Goal: Answer question/provide support

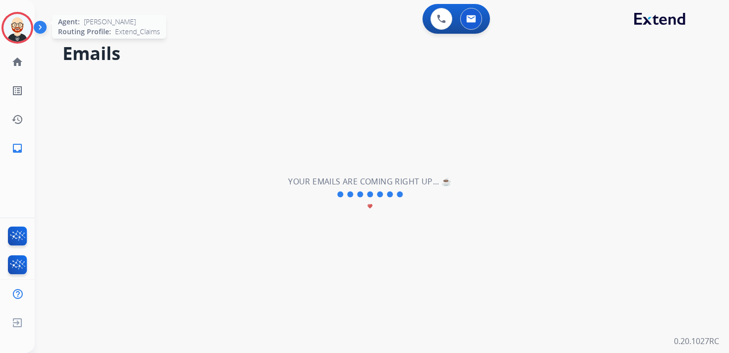
click at [20, 21] on img at bounding box center [17, 28] width 28 height 28
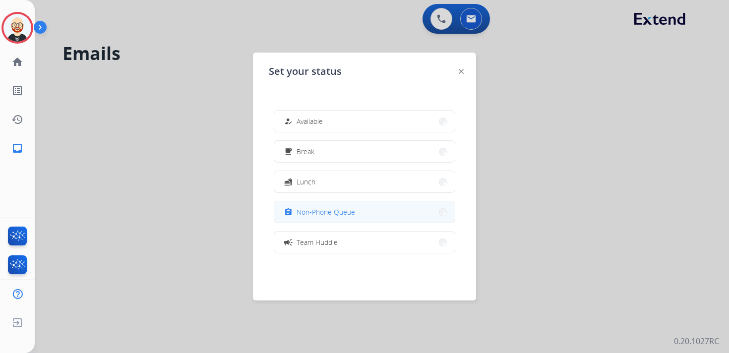
click at [337, 220] on button "assignment Non-Phone Queue" at bounding box center [364, 211] width 181 height 21
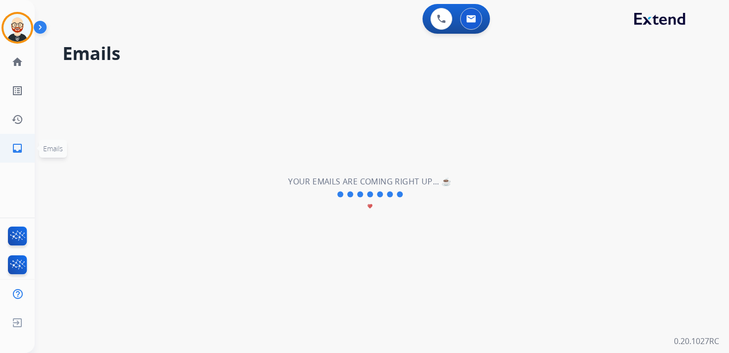
click at [27, 146] on link "inbox Emails" at bounding box center [17, 148] width 28 height 28
click at [19, 148] on mat-icon "inbox" at bounding box center [17, 148] width 12 height 12
click at [9, 124] on link "history Interaction Log" at bounding box center [17, 120] width 28 height 28
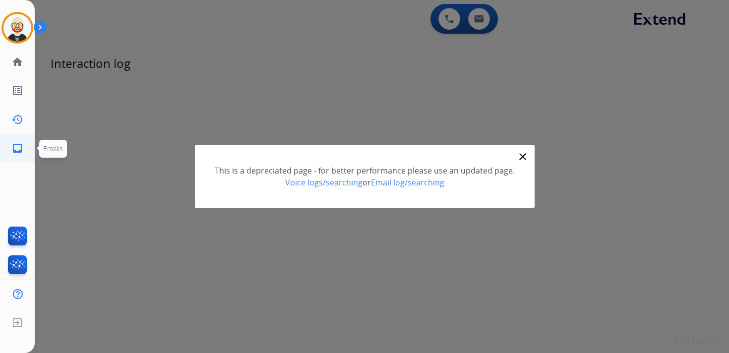
click at [21, 148] on mat-icon "inbox" at bounding box center [17, 148] width 12 height 12
select select "**********"
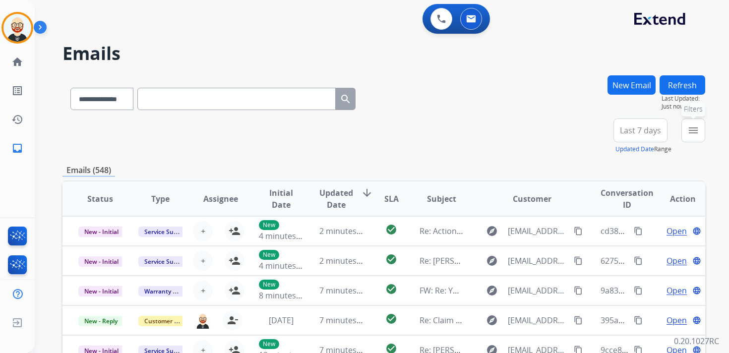
click at [695, 129] on mat-icon "menu" at bounding box center [693, 130] width 12 height 12
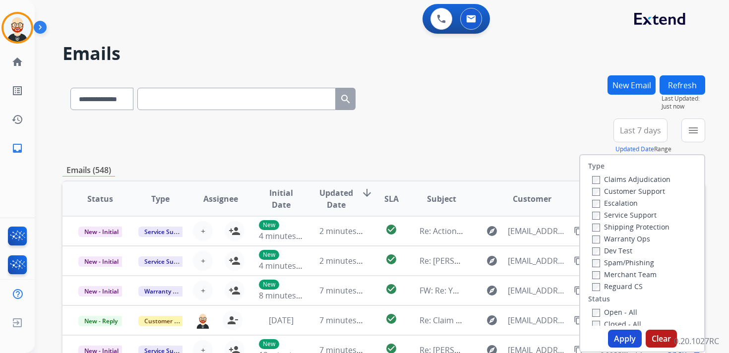
click at [627, 214] on label "Service Support" at bounding box center [624, 214] width 64 height 9
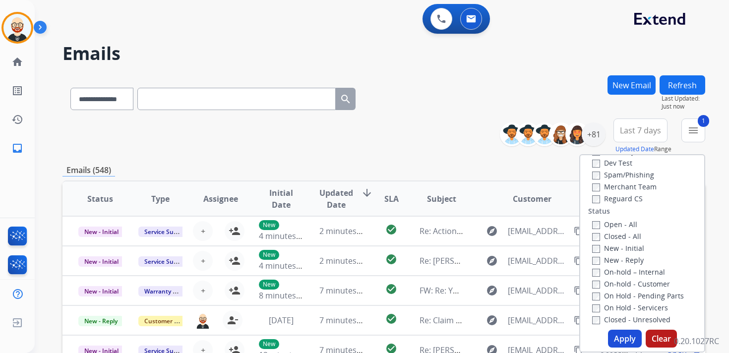
scroll to position [92, 0]
click at [629, 243] on label "New - Initial" at bounding box center [618, 244] width 52 height 9
click at [628, 256] on label "New - Reply" at bounding box center [618, 255] width 52 height 9
click at [619, 339] on button "Apply" at bounding box center [625, 339] width 34 height 18
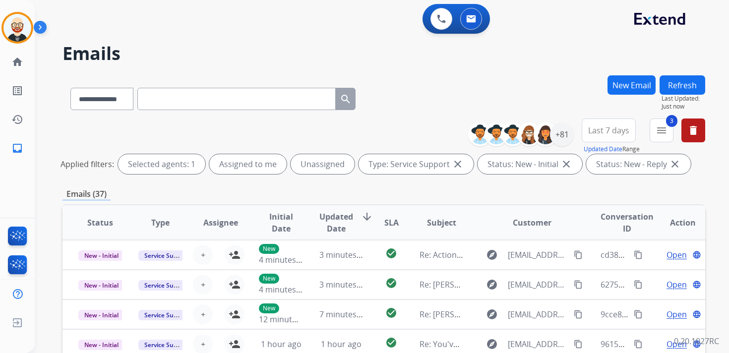
click at [603, 132] on span "Last 7 days" at bounding box center [608, 130] width 41 height 4
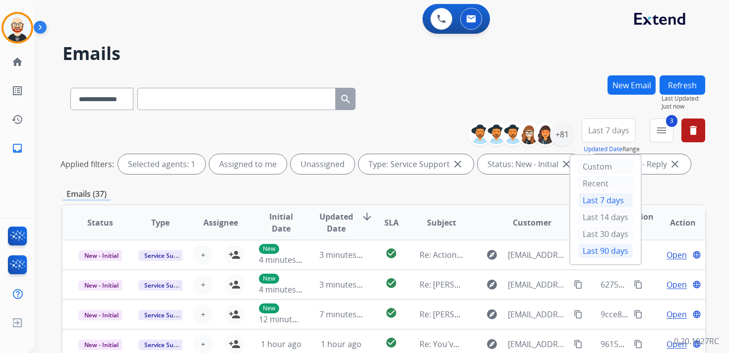
click at [594, 244] on div "Last 90 days" at bounding box center [605, 250] width 55 height 15
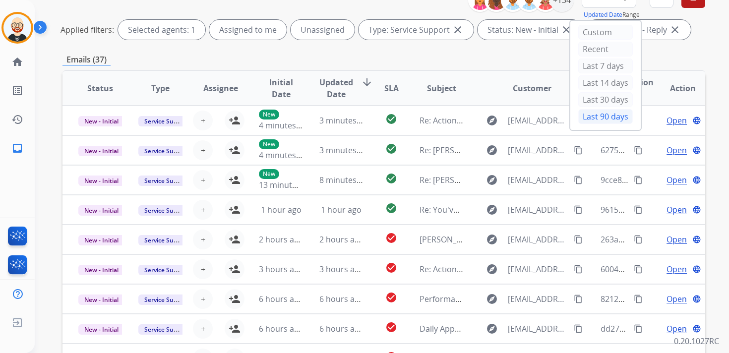
scroll to position [0, 0]
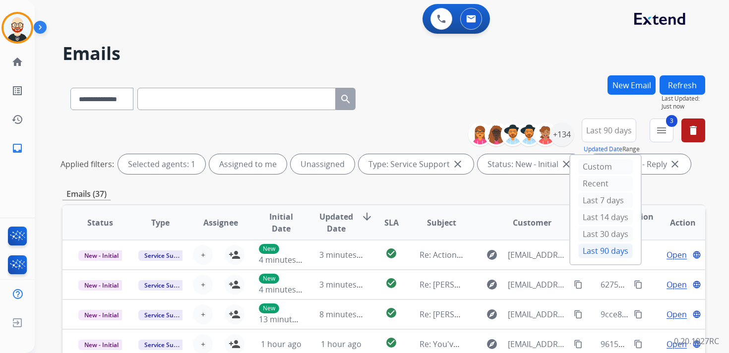
click at [338, 218] on span "Updated Date" at bounding box center [336, 223] width 34 height 24
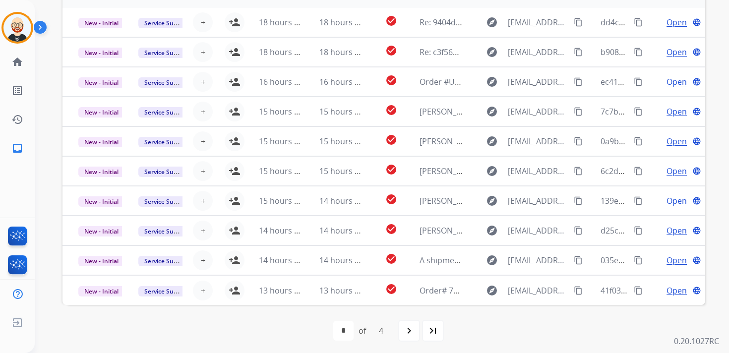
scroll to position [235, 0]
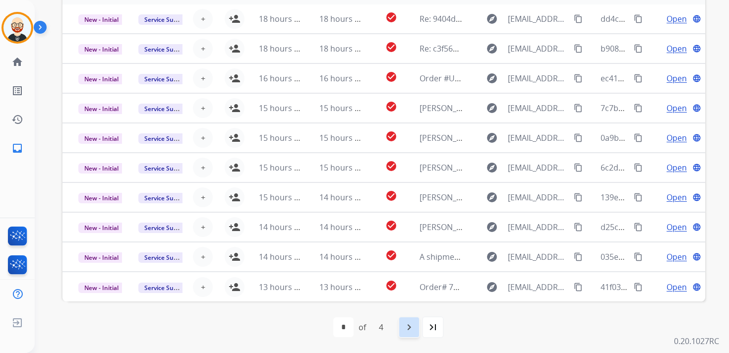
click at [415, 329] on mat-icon "navigate_next" at bounding box center [409, 327] width 12 height 12
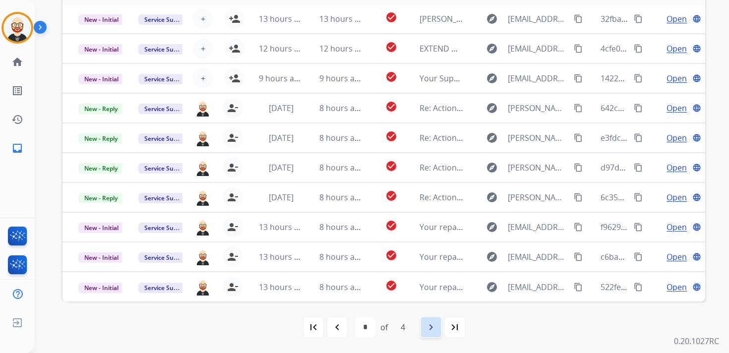
click at [429, 322] on mat-icon "navigate_next" at bounding box center [431, 327] width 12 height 12
select select "*"
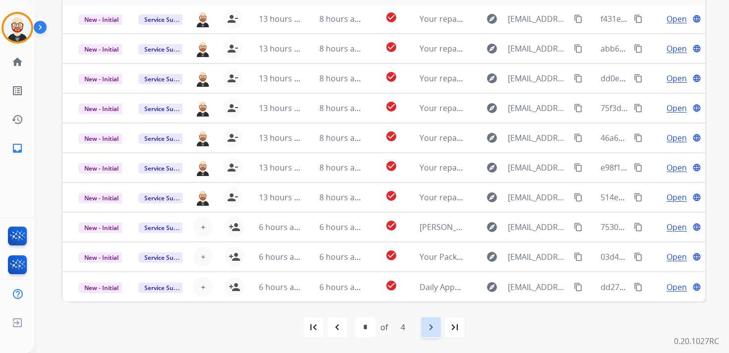
click at [427, 328] on mat-icon "navigate_next" at bounding box center [431, 327] width 12 height 12
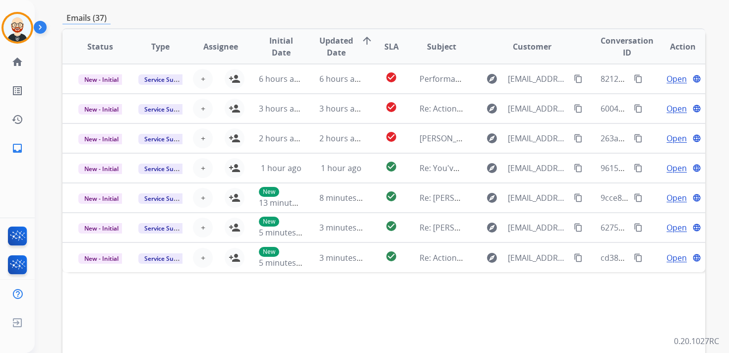
scroll to position [178, 0]
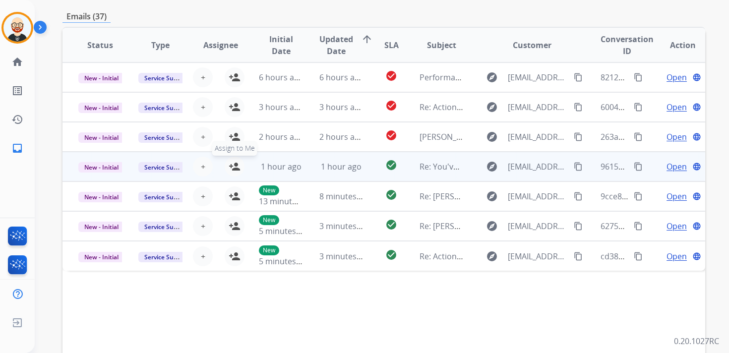
click at [239, 168] on button "person_add Assign to Me" at bounding box center [235, 167] width 20 height 20
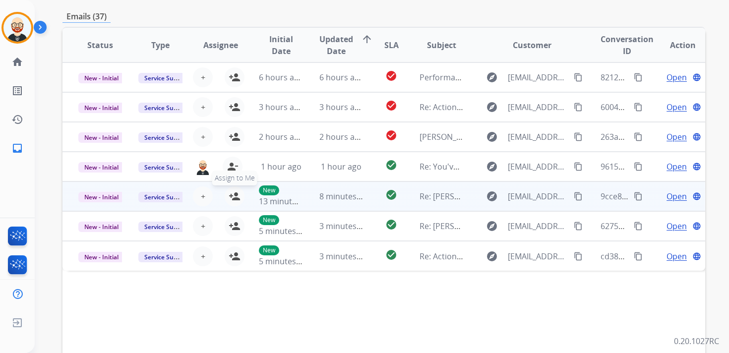
click at [236, 193] on mat-icon "person_add" at bounding box center [235, 196] width 12 height 12
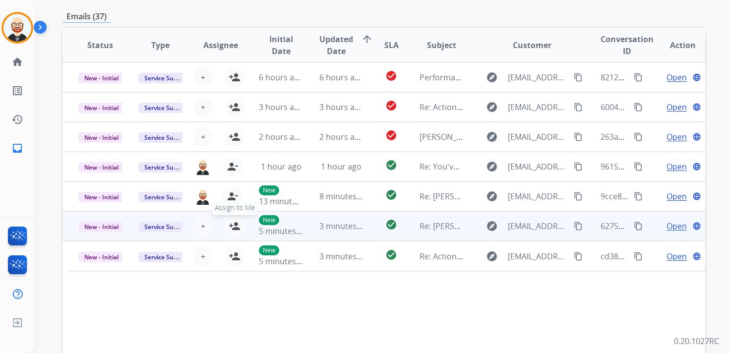
click at [236, 226] on mat-icon "person_add" at bounding box center [235, 226] width 12 height 12
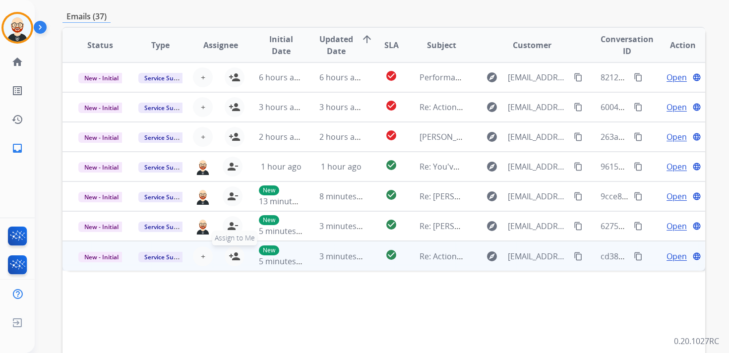
click at [233, 254] on mat-icon "person_add" at bounding box center [235, 256] width 12 height 12
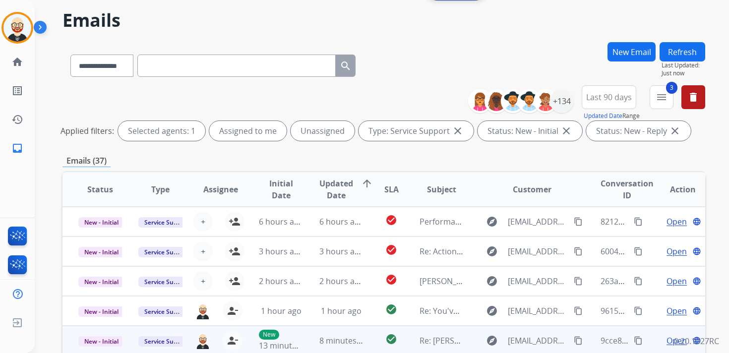
scroll to position [0, 0]
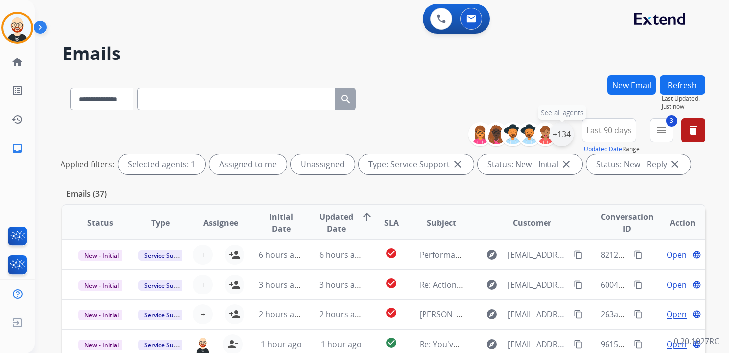
click at [560, 135] on div "+134" at bounding box center [562, 134] width 24 height 24
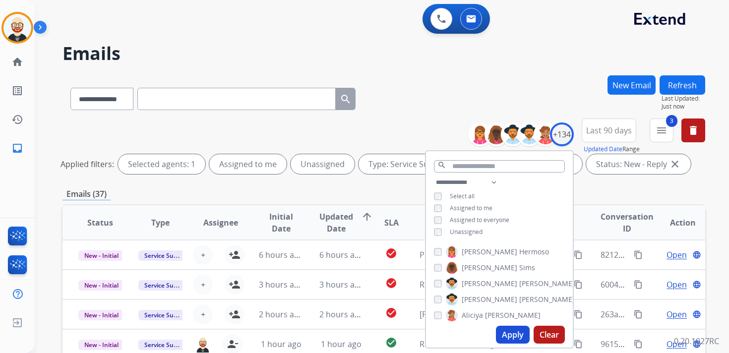
click at [467, 230] on span "Unassigned" at bounding box center [466, 232] width 33 height 8
click at [509, 328] on button "Apply" at bounding box center [513, 335] width 34 height 18
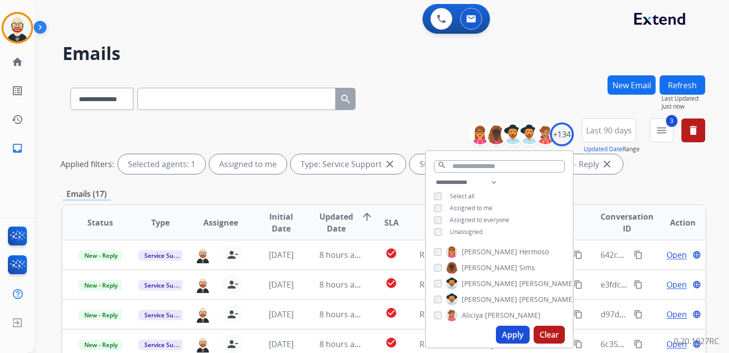
click at [591, 194] on div "Emails (17)" at bounding box center [383, 194] width 643 height 12
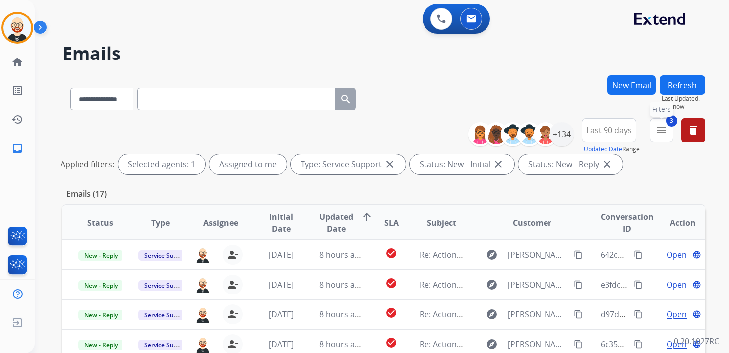
click at [663, 123] on button "3 menu Filters" at bounding box center [662, 131] width 24 height 24
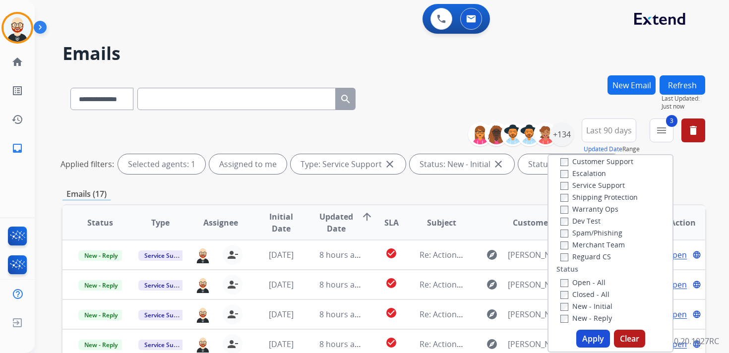
scroll to position [24, 0]
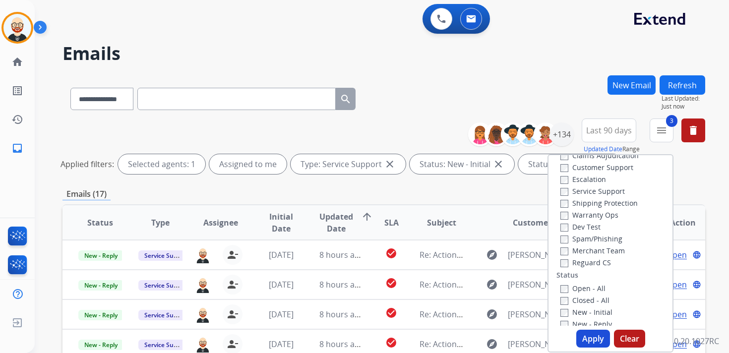
click at [584, 194] on label "Service Support" at bounding box center [592, 190] width 64 height 9
click at [583, 339] on button "Apply" at bounding box center [593, 339] width 34 height 18
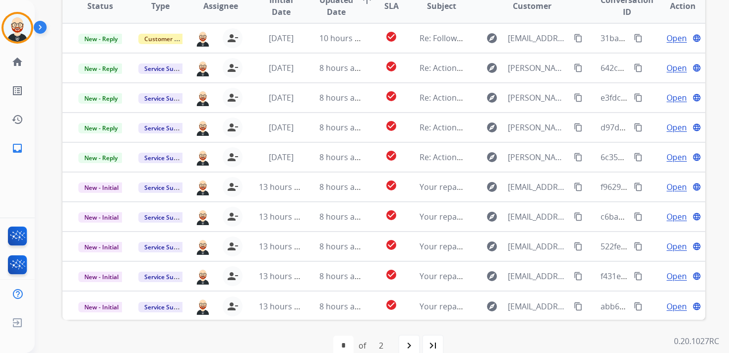
scroll to position [216, 0]
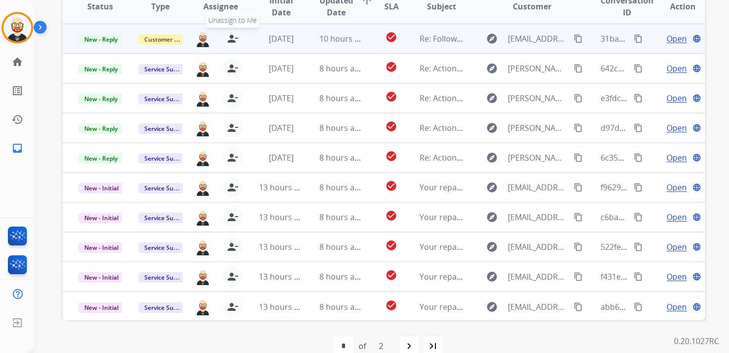
click at [232, 38] on mat-icon "person_remove" at bounding box center [233, 39] width 12 height 12
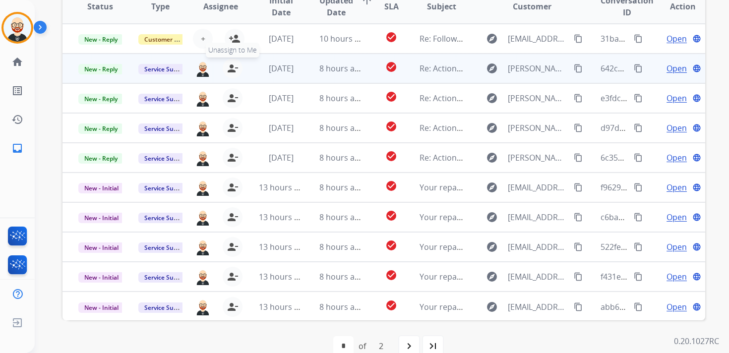
click at [234, 66] on mat-icon "person_remove" at bounding box center [233, 68] width 12 height 12
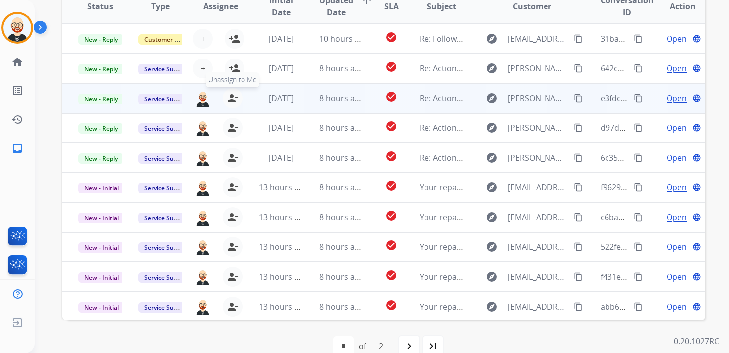
click at [231, 100] on mat-icon "person_remove" at bounding box center [233, 98] width 12 height 12
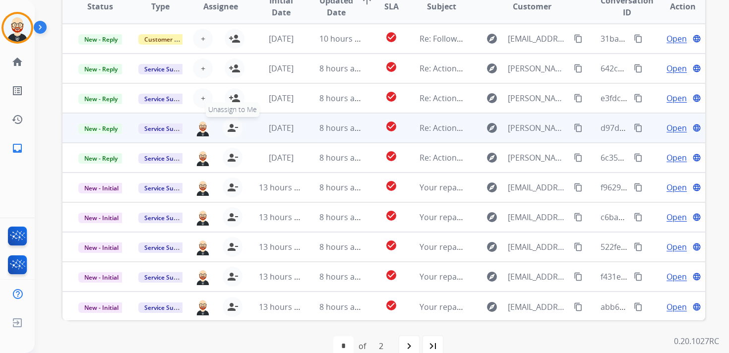
click at [231, 130] on mat-icon "person_remove" at bounding box center [233, 128] width 12 height 12
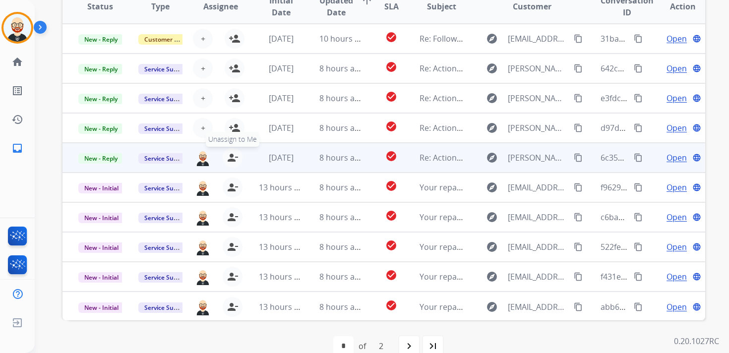
click at [232, 159] on mat-icon "person_remove" at bounding box center [233, 158] width 12 height 12
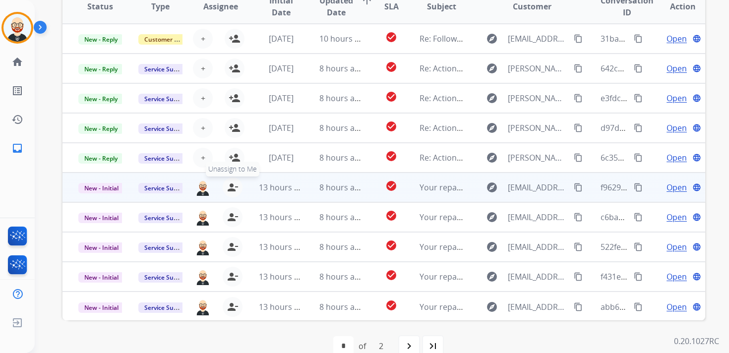
click at [230, 189] on mat-icon "person_remove" at bounding box center [233, 187] width 12 height 12
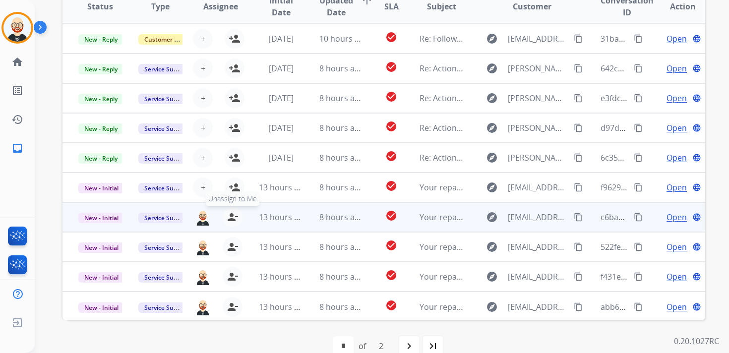
click at [230, 214] on mat-icon "person_remove" at bounding box center [233, 217] width 12 height 12
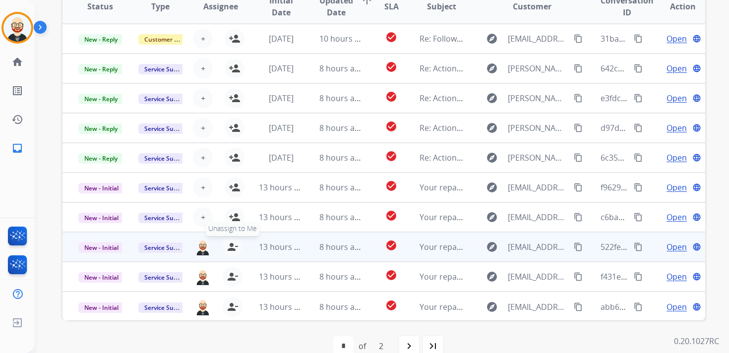
click at [231, 247] on mat-icon "person_remove" at bounding box center [233, 247] width 12 height 12
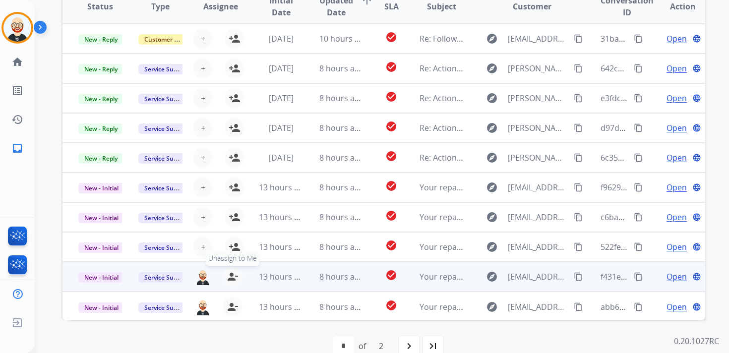
click at [231, 274] on mat-icon "person_remove" at bounding box center [233, 277] width 12 height 12
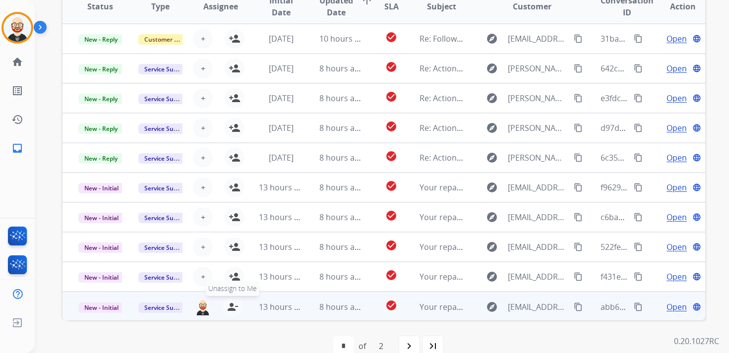
click at [232, 306] on mat-icon "person_remove" at bounding box center [233, 307] width 12 height 12
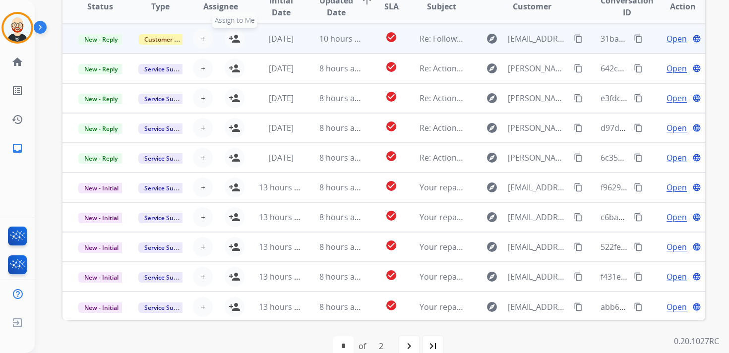
click at [237, 43] on mat-icon "person_add" at bounding box center [235, 39] width 12 height 12
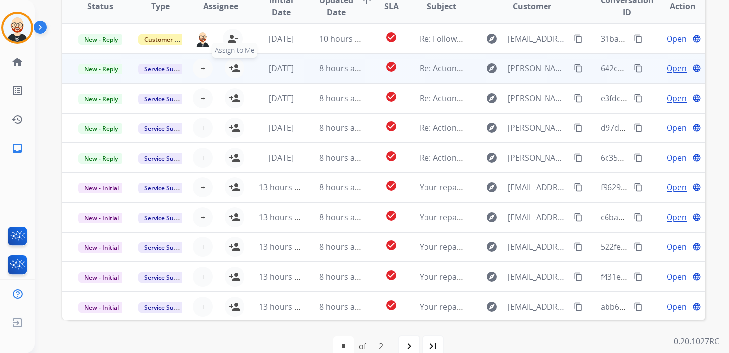
click at [235, 68] on mat-icon "person_add" at bounding box center [235, 68] width 12 height 12
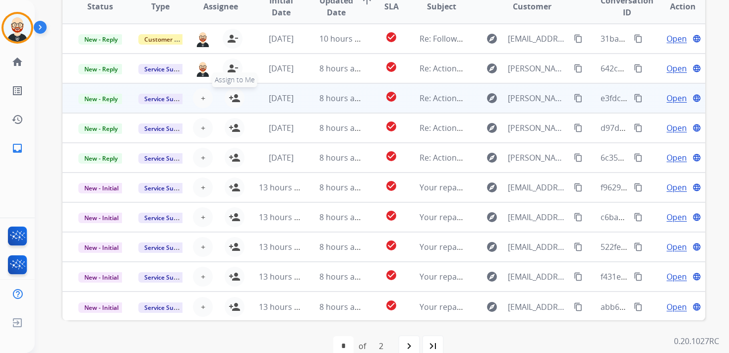
click at [234, 102] on mat-icon "person_add" at bounding box center [235, 98] width 12 height 12
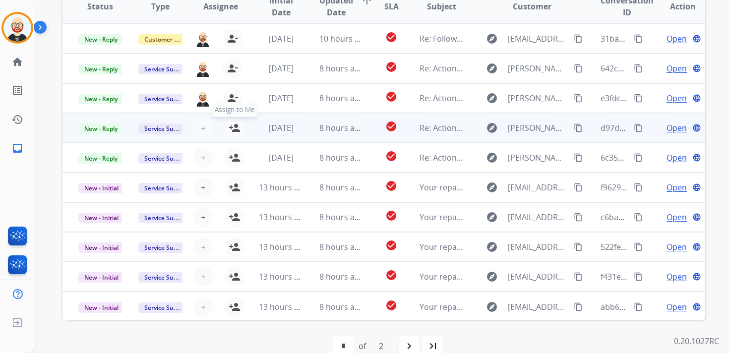
click at [234, 121] on button "person_add Assign to Me" at bounding box center [235, 128] width 20 height 20
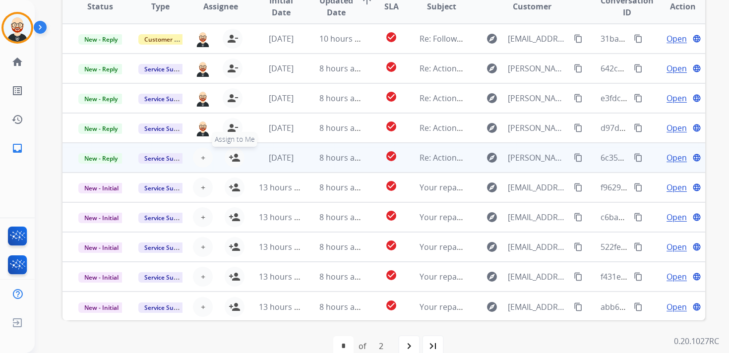
click at [234, 156] on mat-icon "person_add" at bounding box center [235, 158] width 12 height 12
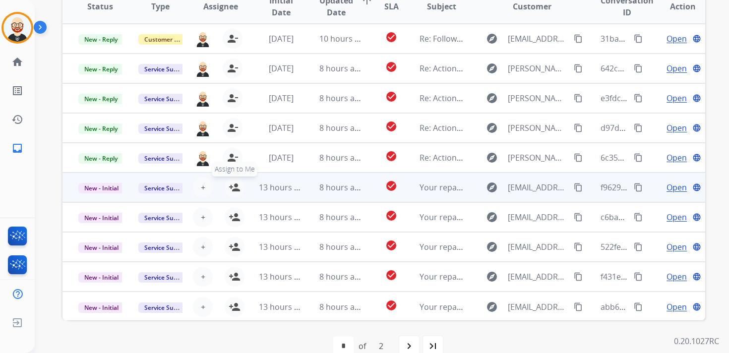
click at [235, 186] on mat-icon "person_add" at bounding box center [235, 187] width 12 height 12
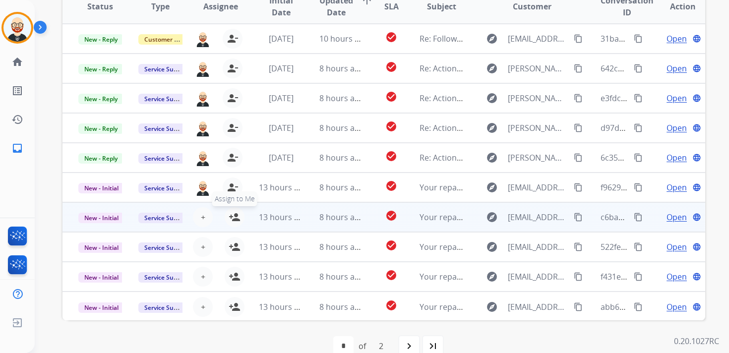
click at [235, 215] on mat-icon "person_add" at bounding box center [235, 217] width 12 height 12
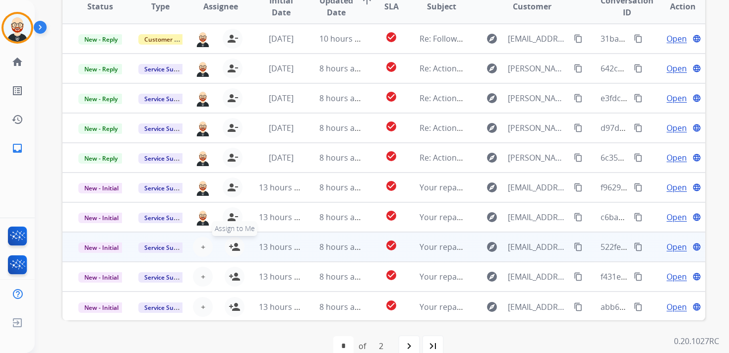
click at [234, 243] on mat-icon "person_add" at bounding box center [235, 247] width 12 height 12
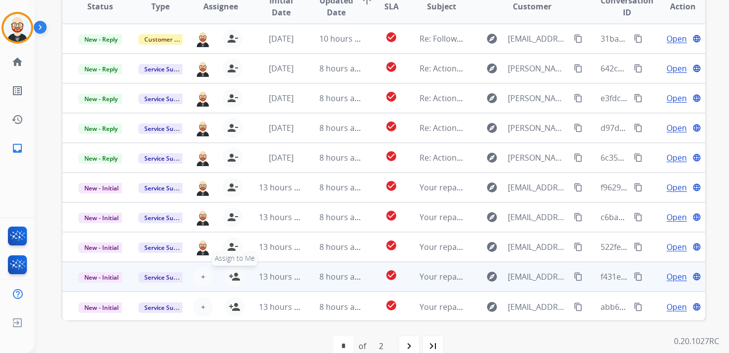
click at [235, 279] on mat-icon "person_add" at bounding box center [235, 277] width 12 height 12
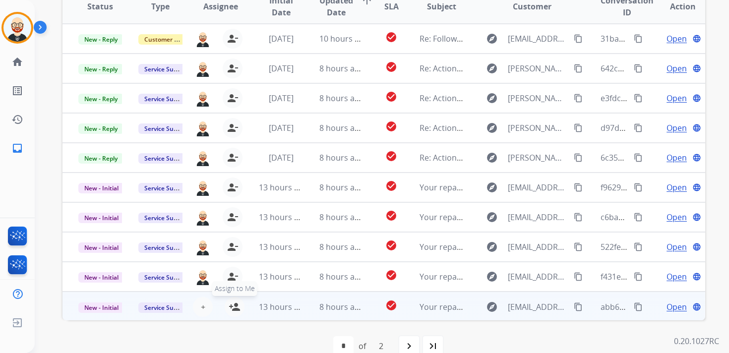
click at [235, 307] on mat-icon "person_add" at bounding box center [235, 307] width 12 height 12
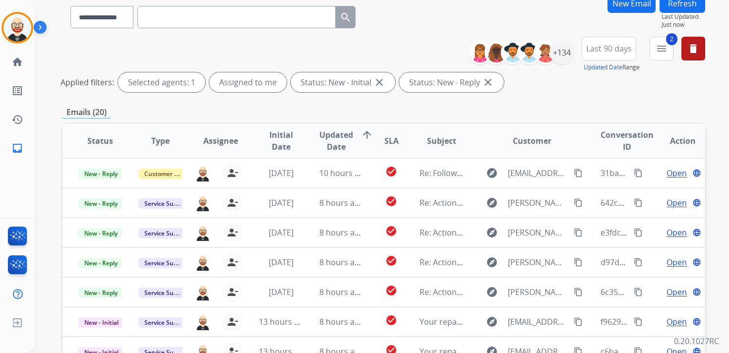
scroll to position [0, 0]
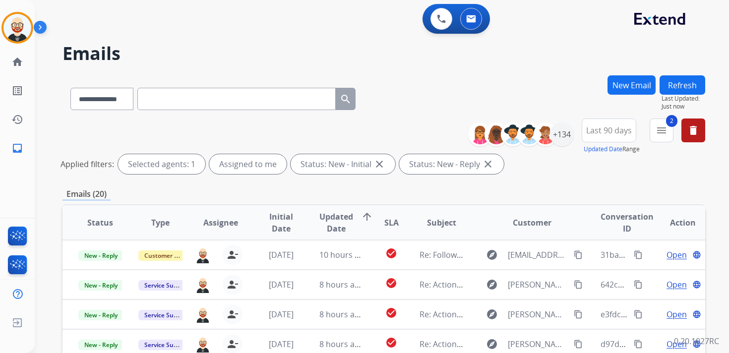
click at [682, 89] on button "Refresh" at bounding box center [683, 84] width 46 height 19
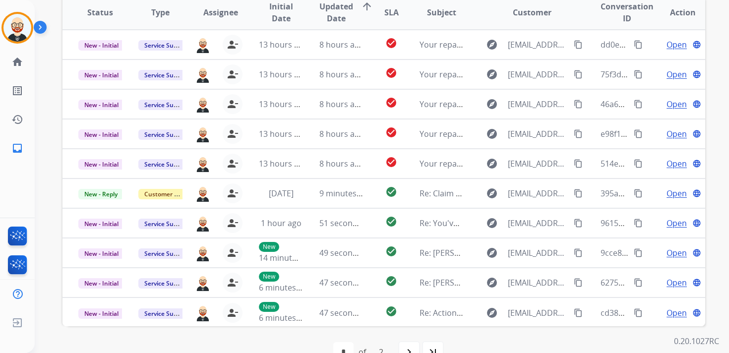
scroll to position [208, 0]
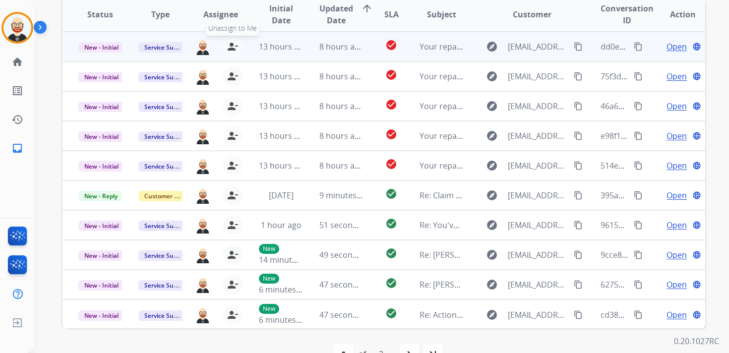
click at [231, 49] on mat-icon "person_remove" at bounding box center [233, 47] width 12 height 12
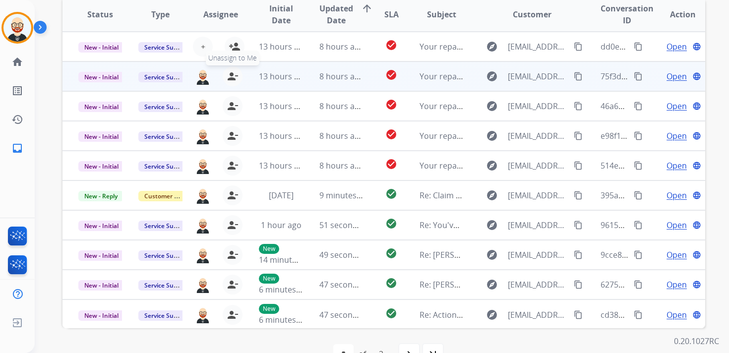
click at [231, 74] on mat-icon "person_remove" at bounding box center [233, 76] width 12 height 12
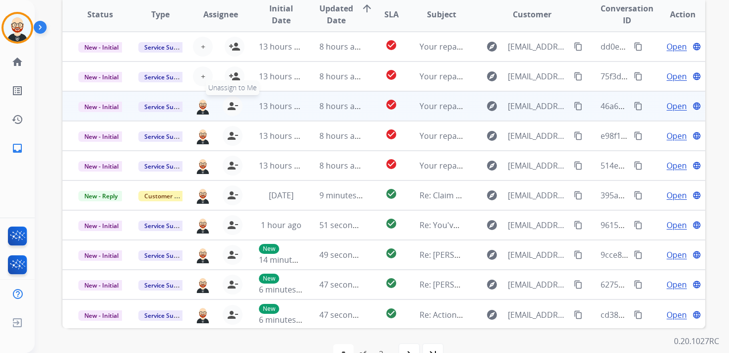
click at [231, 104] on mat-icon "person_remove" at bounding box center [233, 106] width 12 height 12
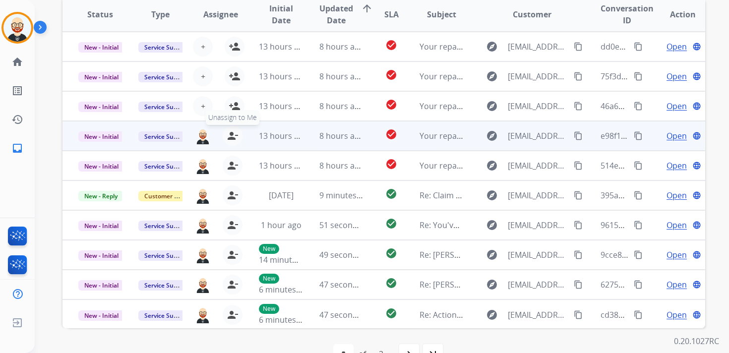
click at [229, 135] on mat-icon "person_remove" at bounding box center [233, 136] width 12 height 12
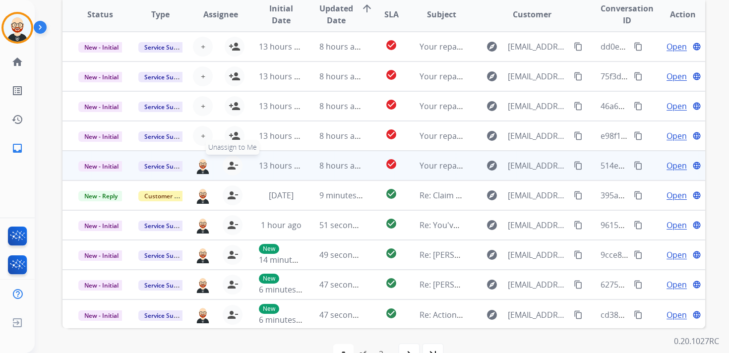
click at [231, 166] on mat-icon "person_remove" at bounding box center [233, 166] width 12 height 12
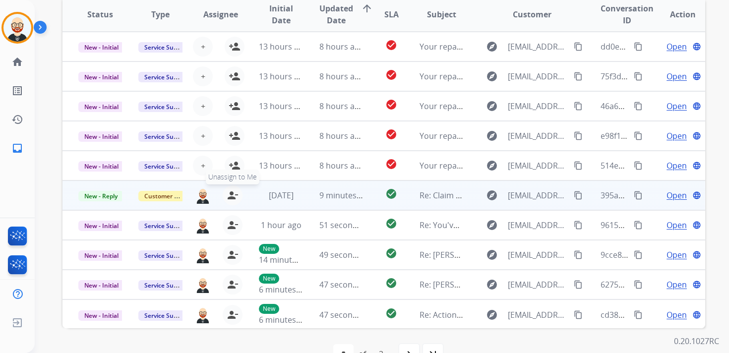
click at [231, 194] on mat-icon "person_remove" at bounding box center [233, 195] width 12 height 12
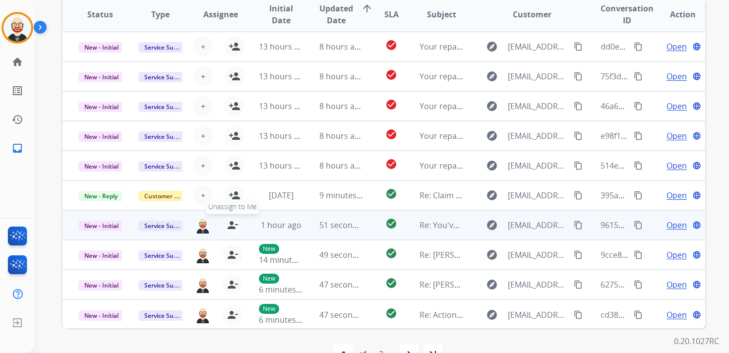
click at [236, 224] on mat-icon "person_remove" at bounding box center [233, 225] width 12 height 12
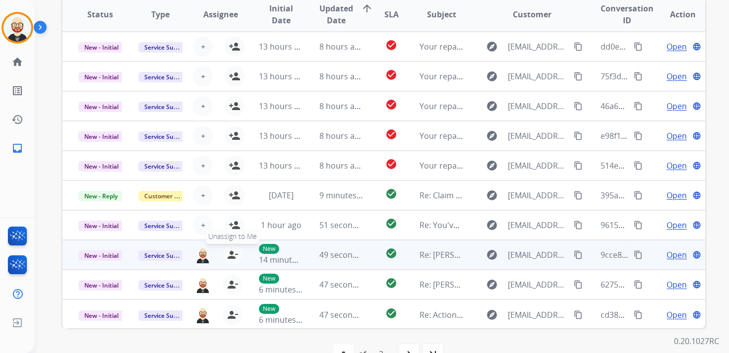
click at [231, 253] on mat-icon "person_remove" at bounding box center [233, 255] width 12 height 12
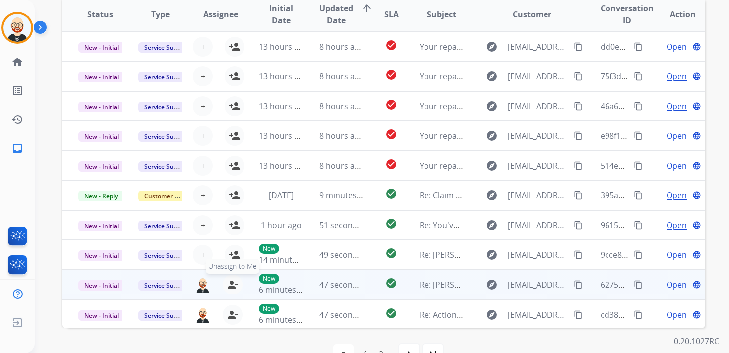
click at [229, 285] on mat-icon "person_remove" at bounding box center [233, 285] width 12 height 12
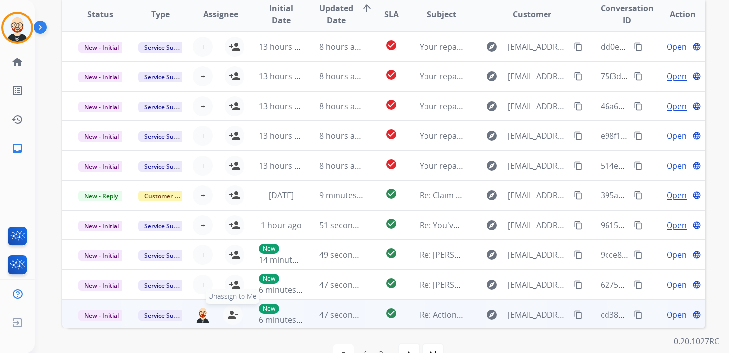
click at [229, 314] on mat-icon "person_remove" at bounding box center [233, 315] width 12 height 12
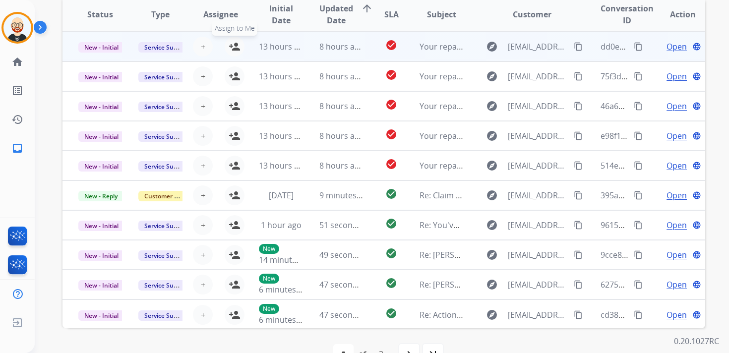
click at [232, 49] on mat-icon "person_add" at bounding box center [235, 47] width 12 height 12
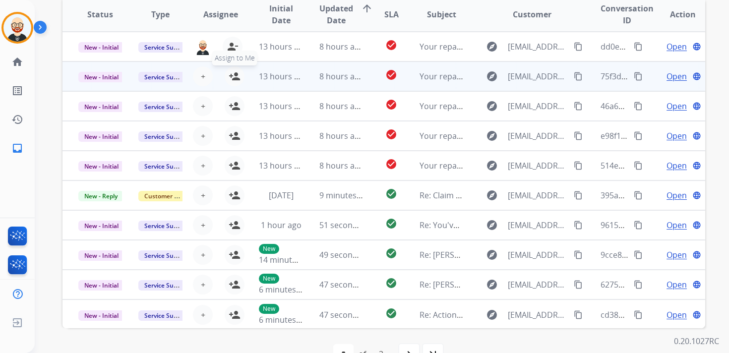
click at [232, 79] on mat-icon "person_add" at bounding box center [235, 76] width 12 height 12
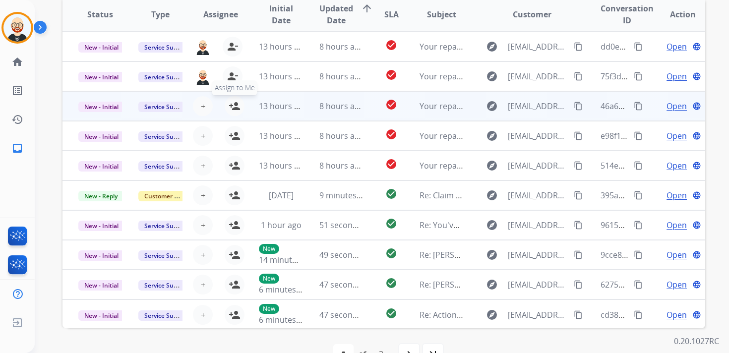
click at [234, 101] on mat-icon "person_add" at bounding box center [235, 106] width 12 height 12
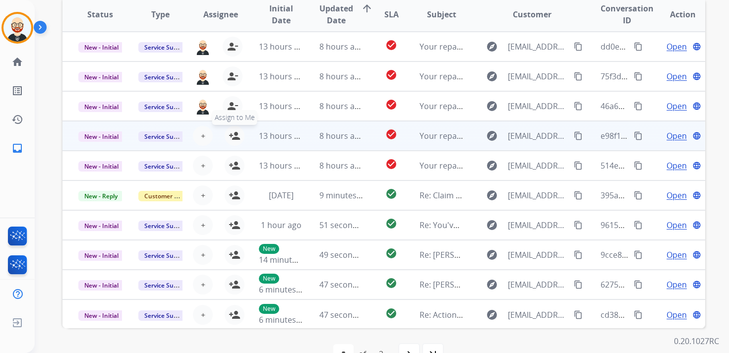
click at [234, 142] on button "person_add Assign to Me" at bounding box center [235, 136] width 20 height 20
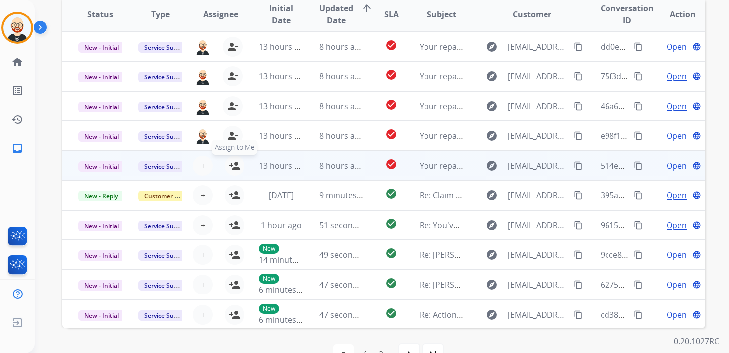
click at [234, 172] on button "person_add Assign to Me" at bounding box center [235, 166] width 20 height 20
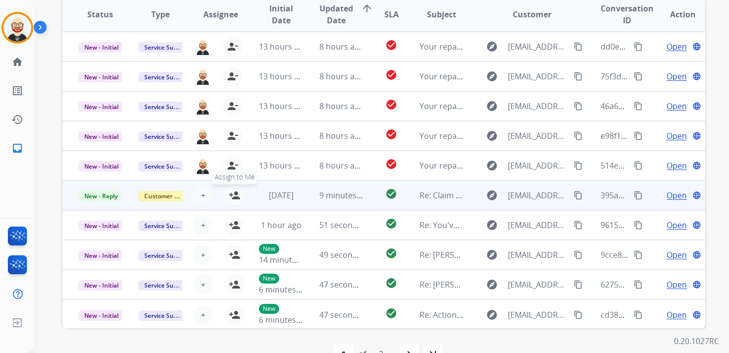
click at [234, 199] on mat-icon "person_add" at bounding box center [235, 195] width 12 height 12
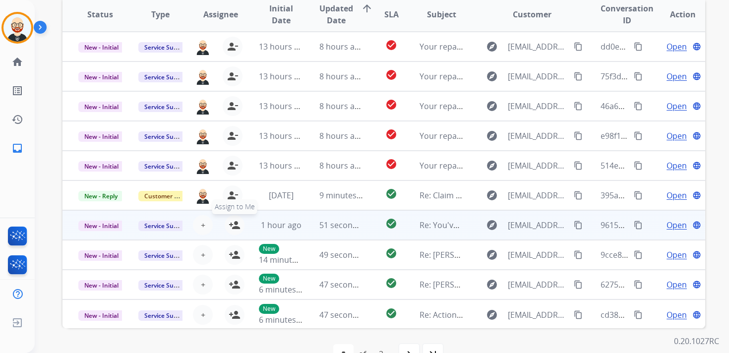
click at [234, 226] on mat-icon "person_add" at bounding box center [235, 225] width 12 height 12
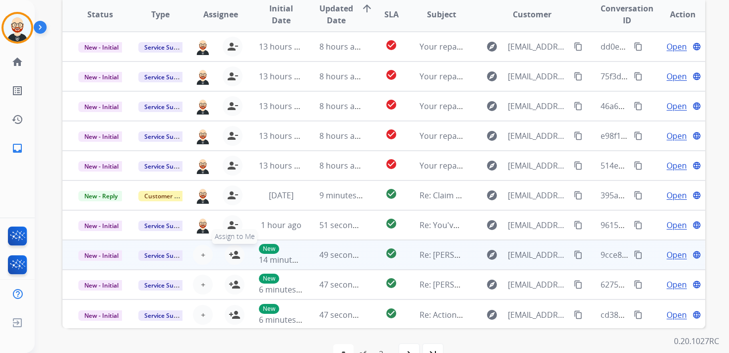
click at [234, 254] on mat-icon "person_add" at bounding box center [235, 255] width 12 height 12
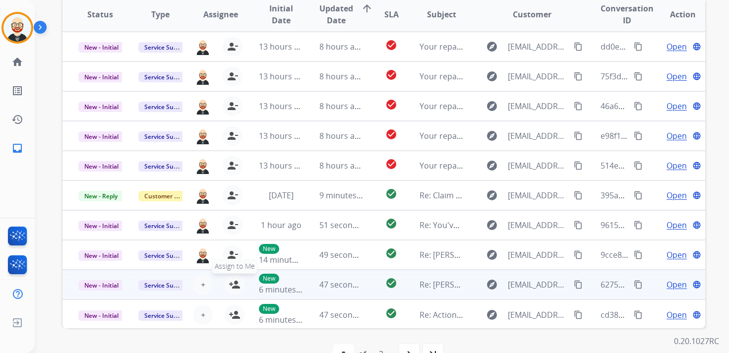
click at [235, 284] on mat-icon "person_add" at bounding box center [235, 285] width 12 height 12
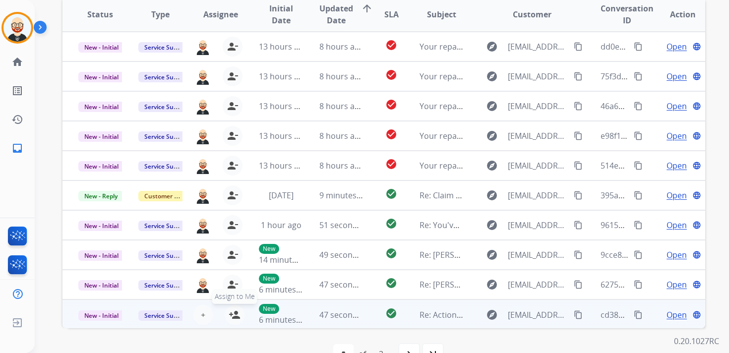
click at [236, 316] on mat-icon "person_add" at bounding box center [235, 315] width 12 height 12
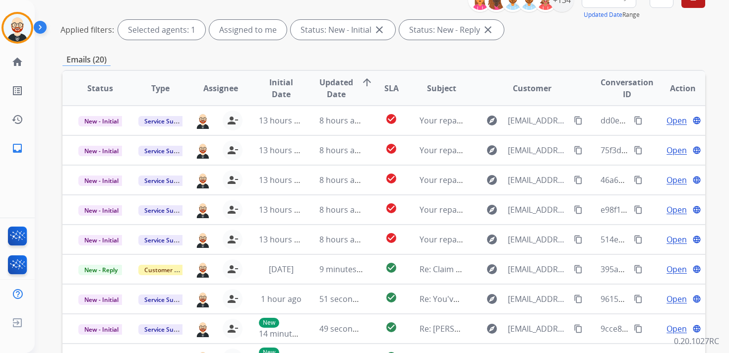
scroll to position [0, 0]
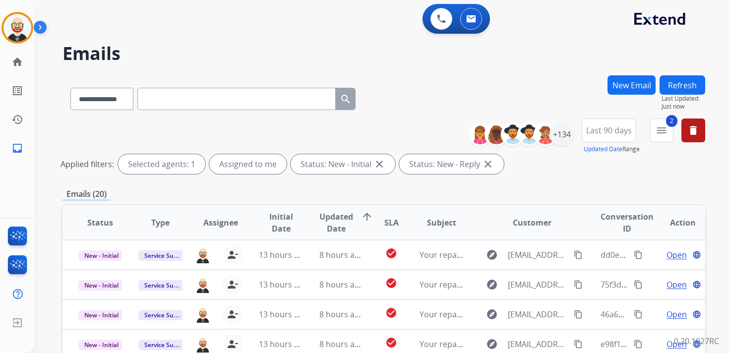
click at [677, 82] on button "Refresh" at bounding box center [683, 84] width 46 height 19
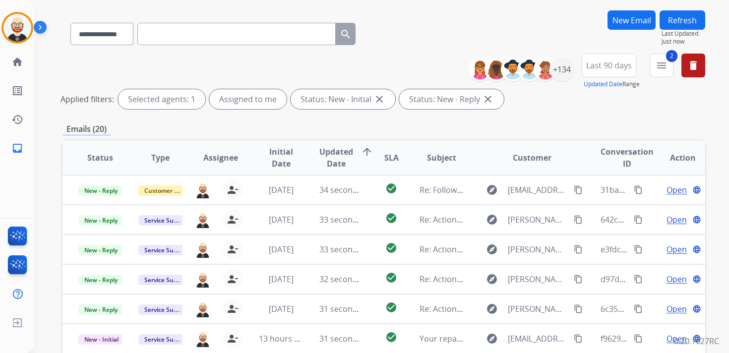
scroll to position [1, 0]
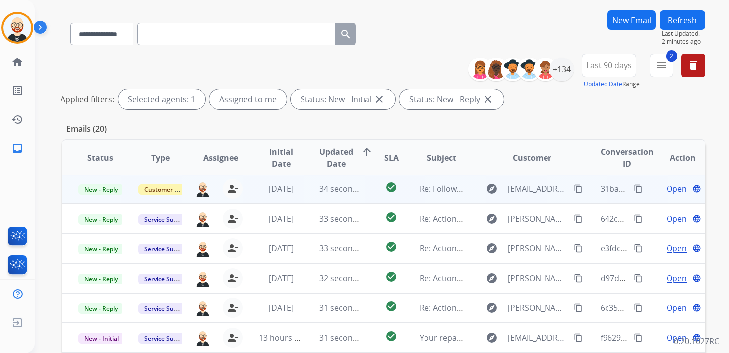
click at [672, 192] on span "Open" at bounding box center [676, 189] width 20 height 12
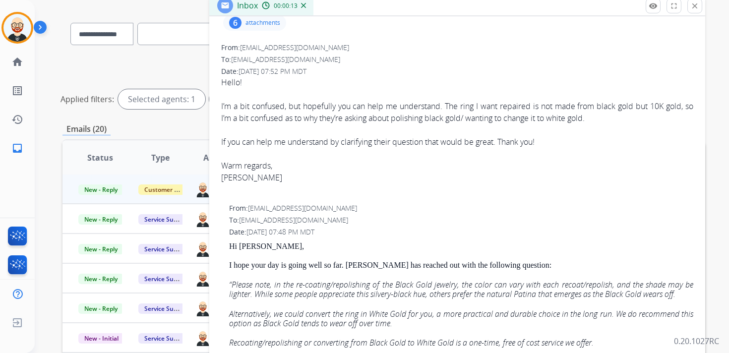
scroll to position [0, 0]
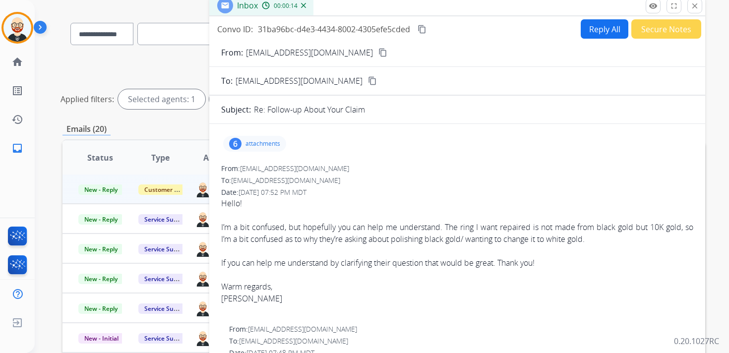
click at [259, 143] on p "attachments" at bounding box center [262, 144] width 35 height 8
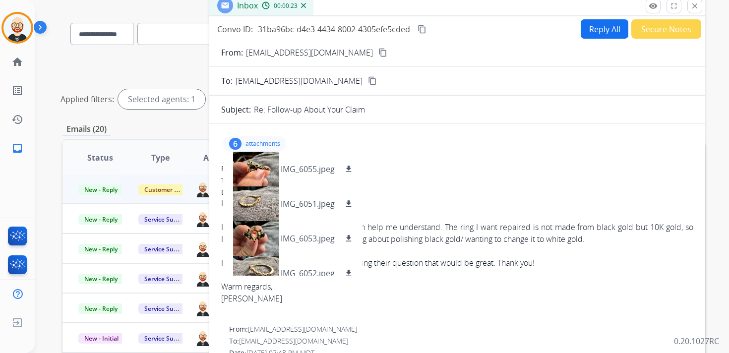
click at [499, 184] on div "To: [EMAIL_ADDRESS][DOMAIN_NAME]" at bounding box center [457, 181] width 472 height 10
click at [267, 142] on p "attachments" at bounding box center [262, 144] width 35 height 8
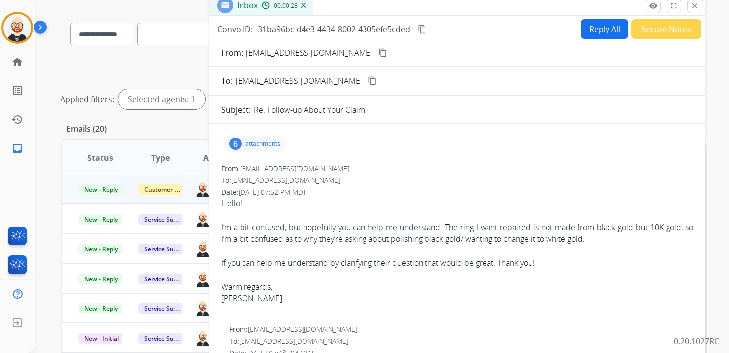
click at [378, 55] on mat-icon "content_copy" at bounding box center [382, 52] width 9 height 9
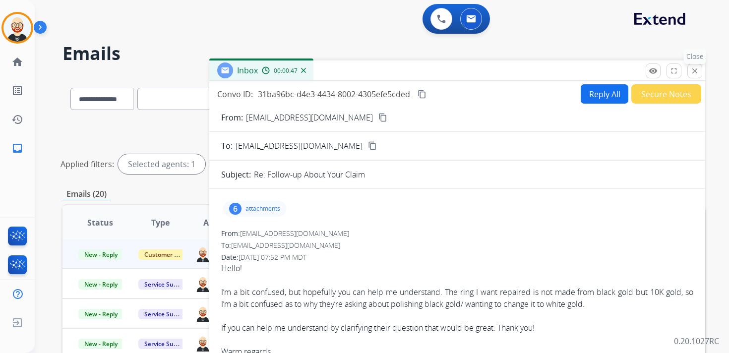
click at [689, 71] on button "close Close" at bounding box center [694, 70] width 15 height 15
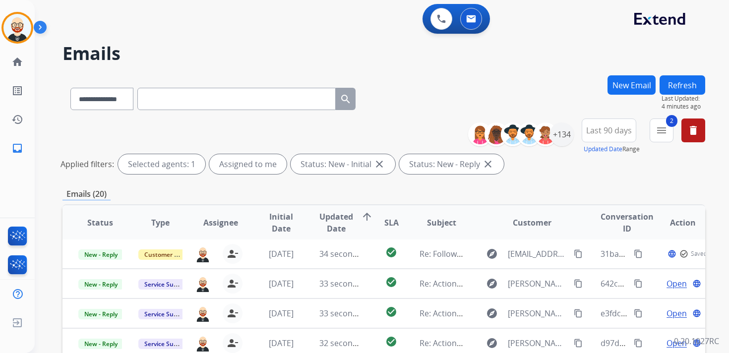
click at [177, 101] on input "text" at bounding box center [236, 99] width 198 height 22
paste input "**********"
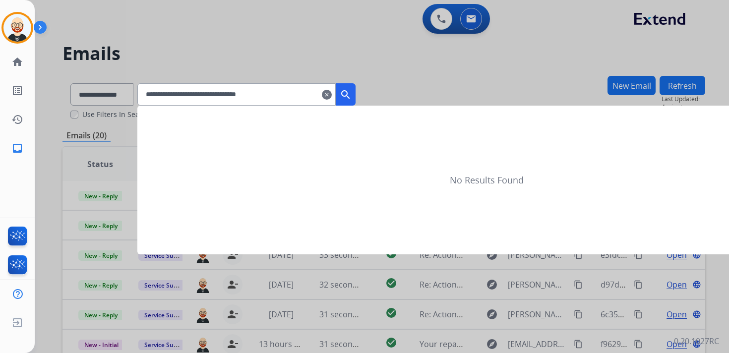
type input "**********"
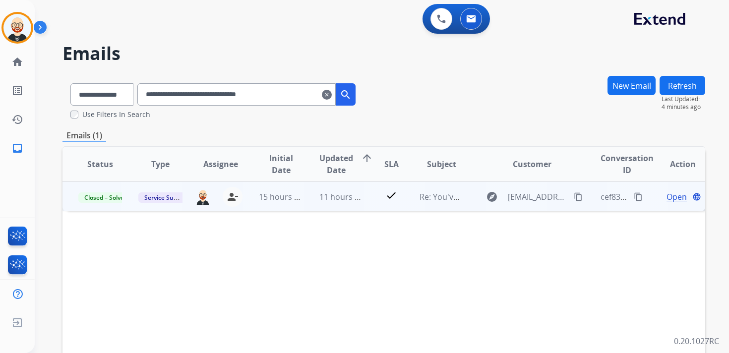
click at [669, 199] on span "Open" at bounding box center [676, 197] width 20 height 12
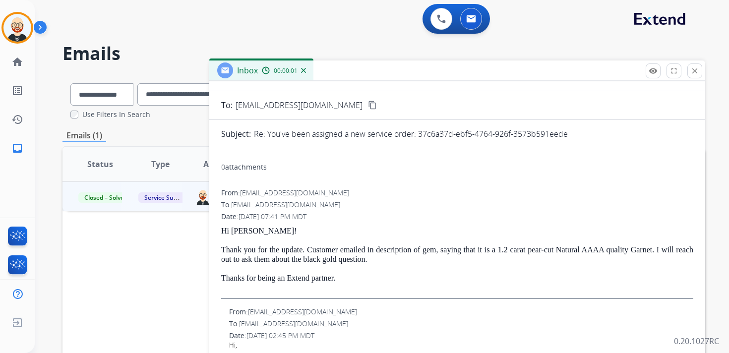
scroll to position [48, 0]
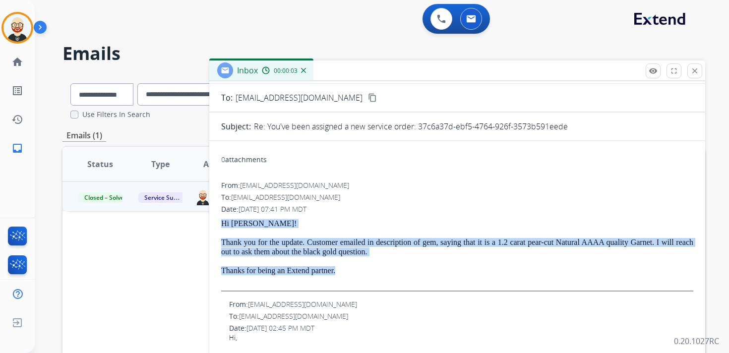
drag, startPoint x: 352, startPoint y: 273, endPoint x: 221, endPoint y: 225, distance: 139.5
click at [221, 225] on div "Hi [PERSON_NAME]! Thank you for the update. Customer emailed in description of …" at bounding box center [457, 255] width 472 height 72
copy div "Hi [PERSON_NAME]! Thank you for the update. Customer emailed in description of …"
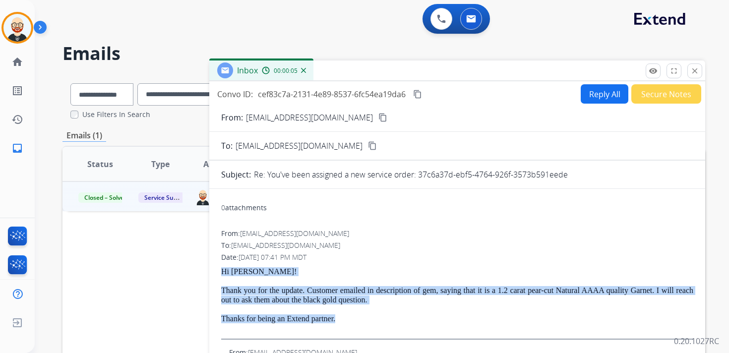
click at [595, 95] on button "Reply All" at bounding box center [605, 93] width 48 height 19
select select "**********"
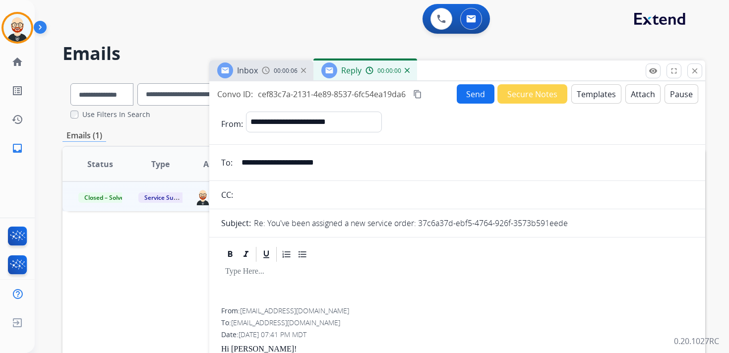
click at [270, 281] on div at bounding box center [457, 285] width 472 height 45
paste div
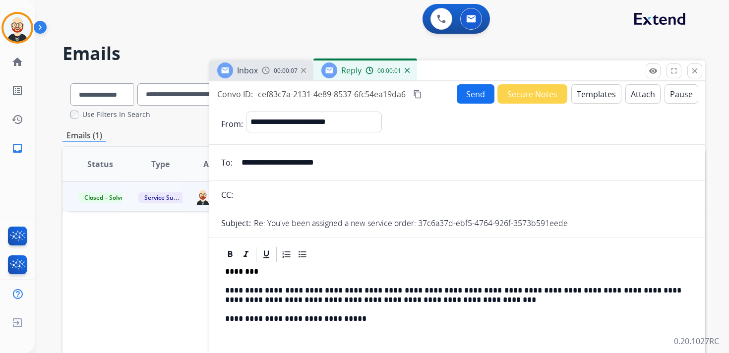
click at [264, 289] on p "**********" at bounding box center [453, 295] width 456 height 18
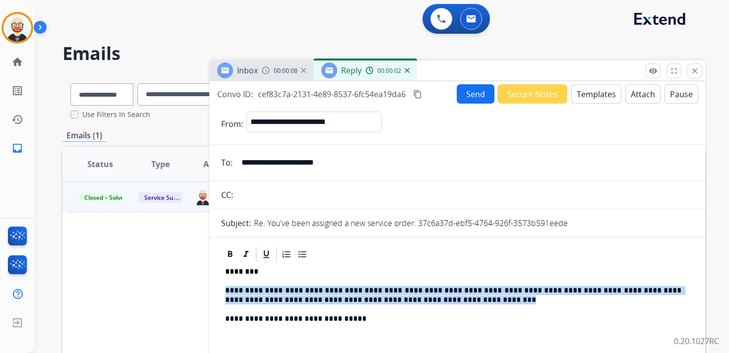
click at [264, 289] on p "**********" at bounding box center [453, 295] width 456 height 18
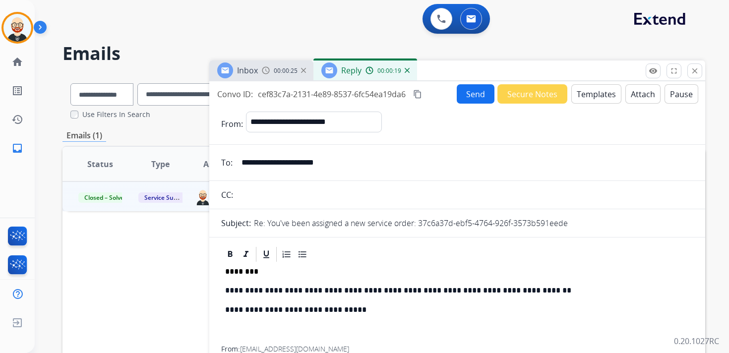
click at [467, 97] on button "Send" at bounding box center [476, 93] width 38 height 19
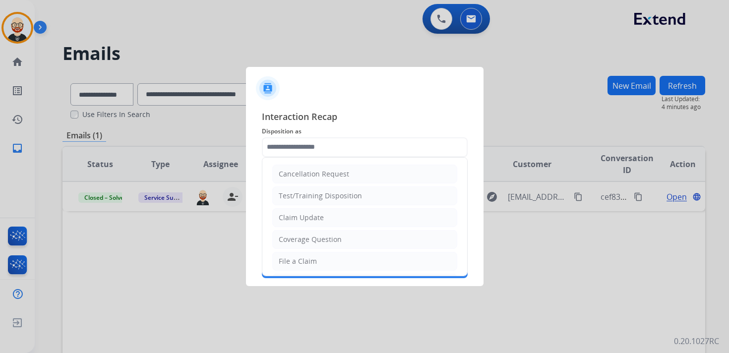
click at [343, 150] on input "text" at bounding box center [365, 147] width 206 height 20
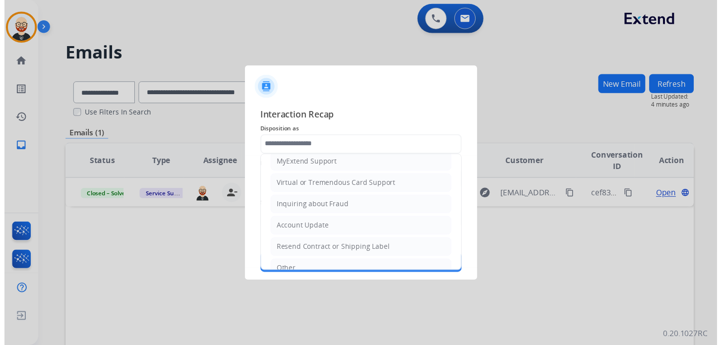
scroll to position [149, 0]
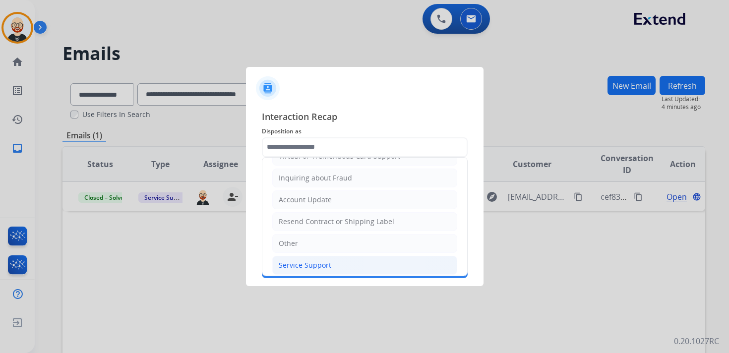
click at [316, 260] on div "Service Support" at bounding box center [305, 265] width 53 height 10
type input "**********"
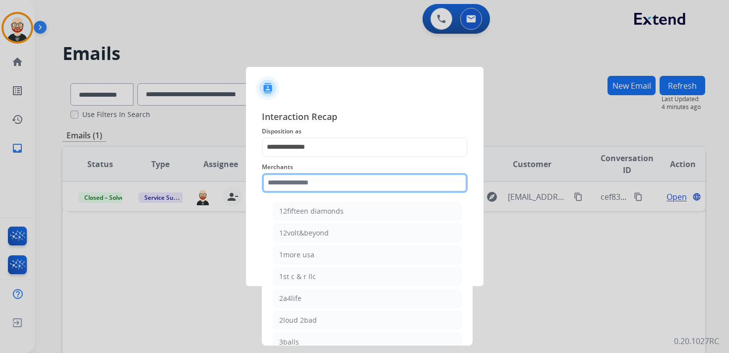
click at [302, 184] on input "text" at bounding box center [365, 183] width 206 height 20
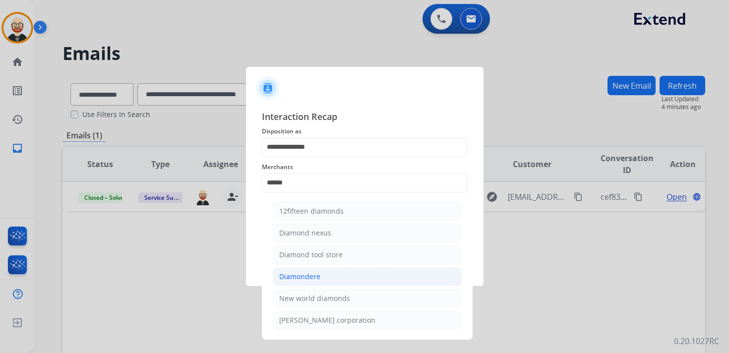
click at [315, 272] on div "Diamondere" at bounding box center [299, 277] width 41 height 10
type input "**********"
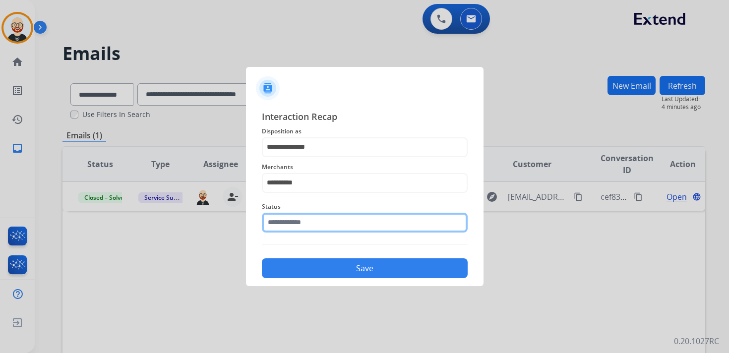
click at [314, 224] on input "text" at bounding box center [365, 223] width 206 height 20
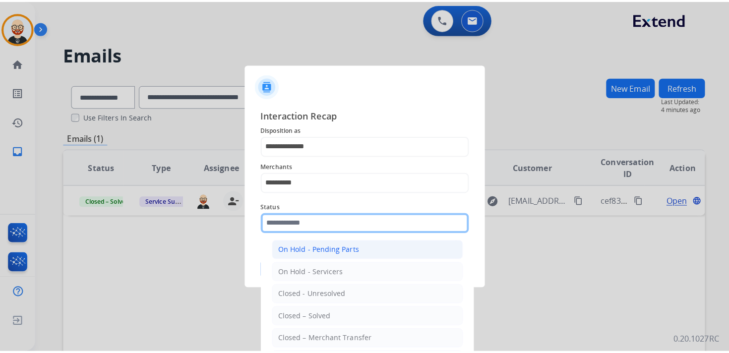
scroll to position [51, 0]
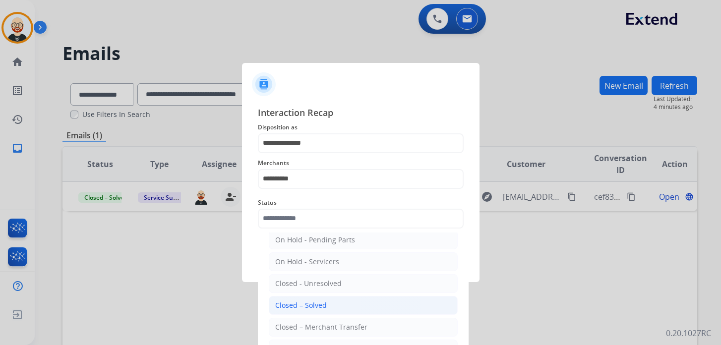
click at [304, 302] on div "Closed – Solved" at bounding box center [301, 306] width 52 height 10
type input "**********"
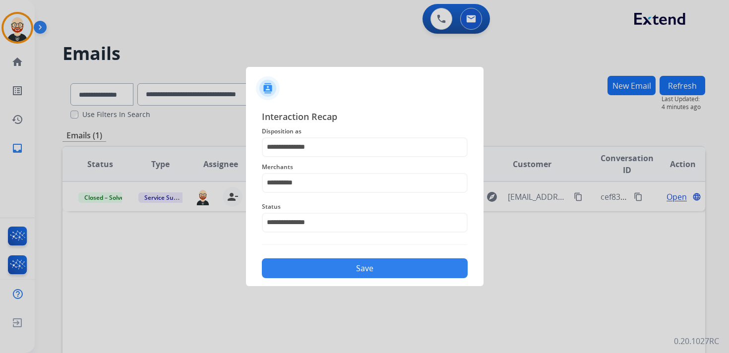
click at [323, 260] on button "Save" at bounding box center [365, 268] width 206 height 20
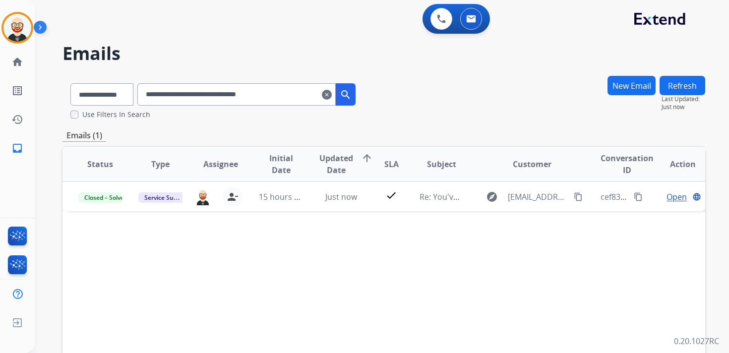
click at [332, 94] on mat-icon "clear" at bounding box center [327, 95] width 10 height 12
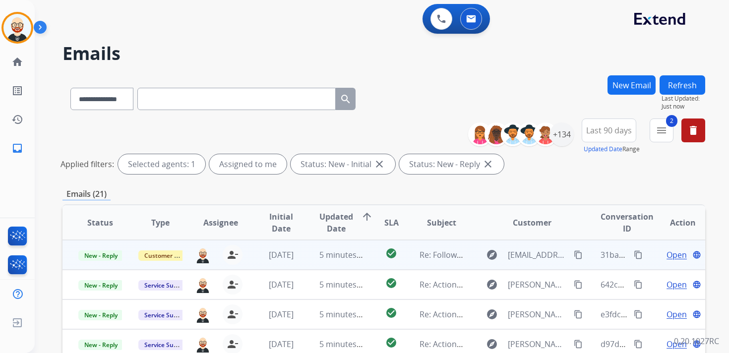
click at [669, 258] on span "Open" at bounding box center [676, 255] width 20 height 12
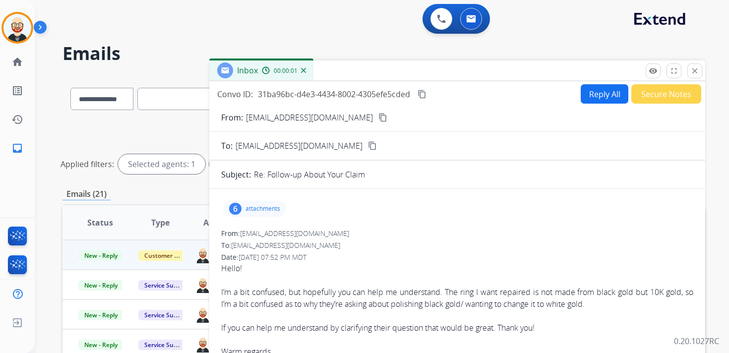
click at [603, 94] on button "Reply All" at bounding box center [605, 93] width 48 height 19
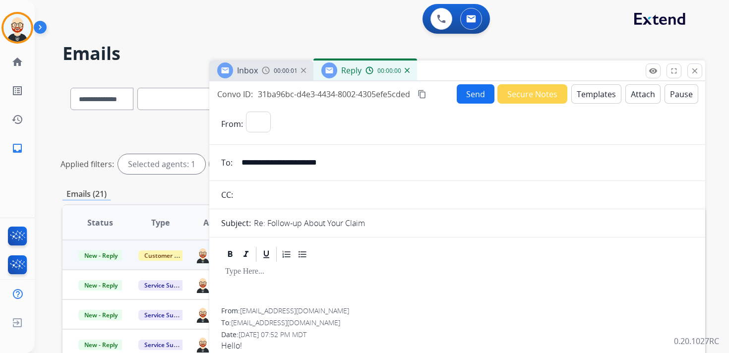
select select "**********"
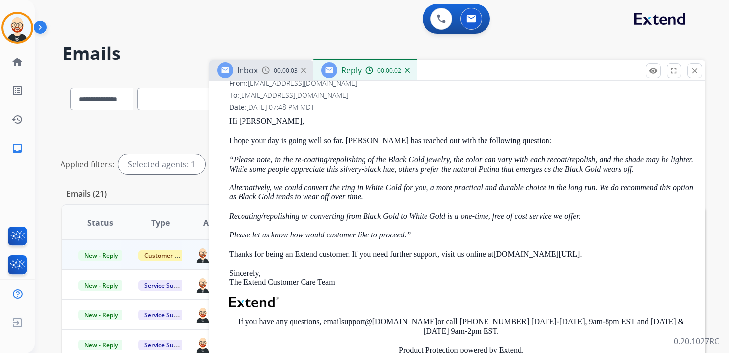
scroll to position [385, 0]
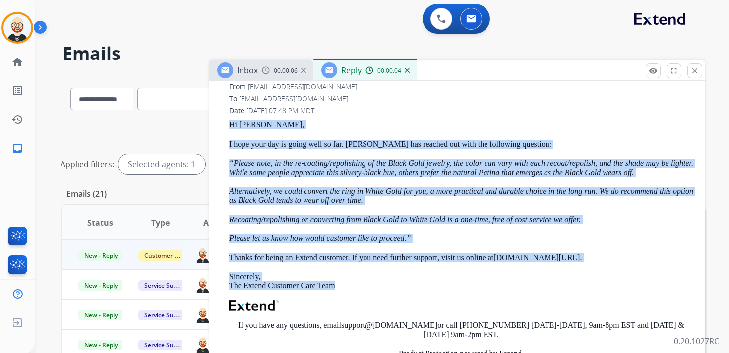
drag, startPoint x: 356, startPoint y: 297, endPoint x: 227, endPoint y: 127, distance: 212.7
click at [227, 127] on div "From: [EMAIL_ADDRESS][DOMAIN_NAME] To: [EMAIL_ADDRESS][DOMAIN_NAME] Date: [DATE…" at bounding box center [457, 260] width 472 height 357
copy div "Hi [PERSON_NAME], I hope your day is going well so far. [PERSON_NAME] has reach…"
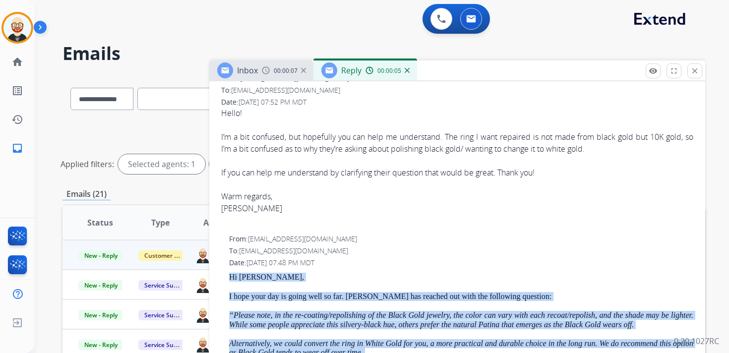
scroll to position [0, 0]
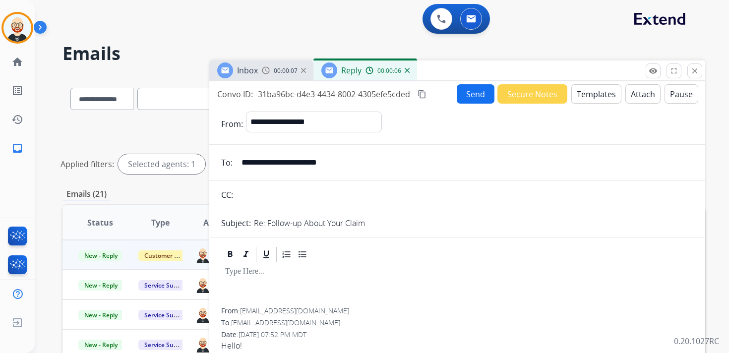
click at [244, 273] on p at bounding box center [457, 271] width 464 height 9
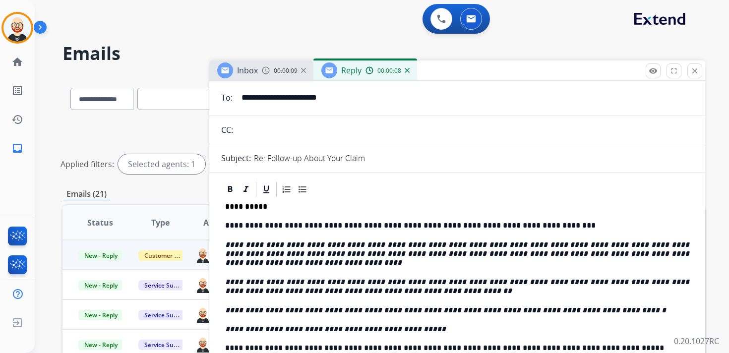
scroll to position [77, 0]
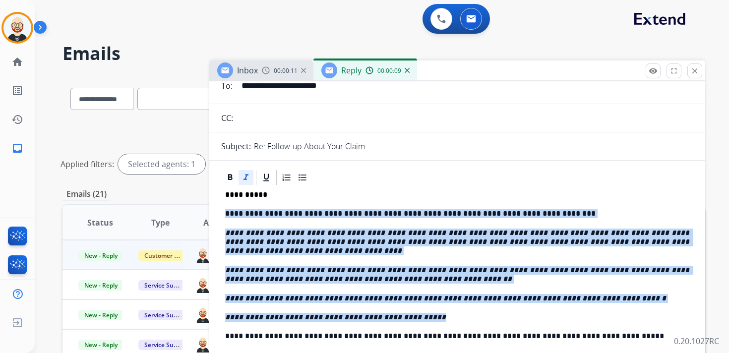
drag, startPoint x: 440, startPoint y: 318, endPoint x: 223, endPoint y: 215, distance: 240.9
click at [223, 215] on div "**********" at bounding box center [457, 293] width 472 height 214
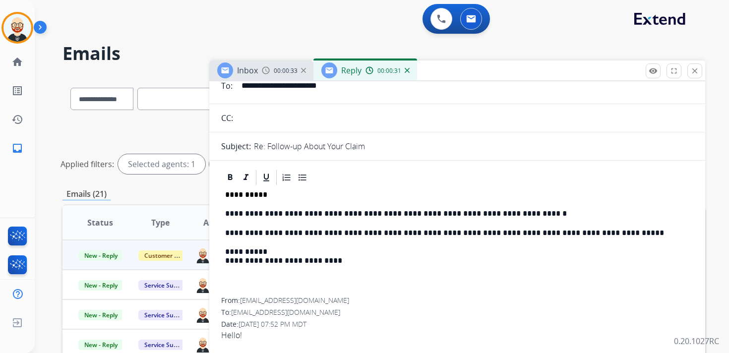
scroll to position [0, 0]
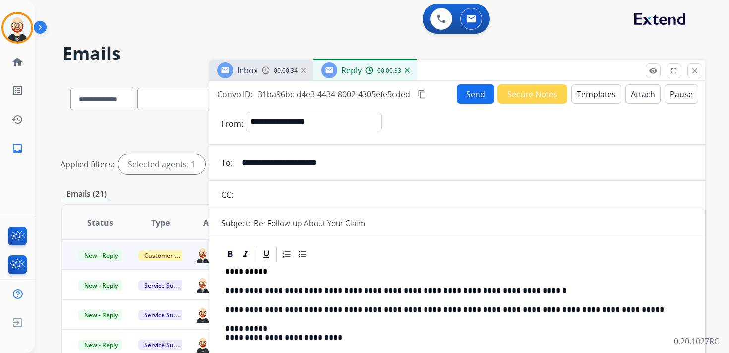
click at [465, 92] on button "Send" at bounding box center [476, 93] width 38 height 19
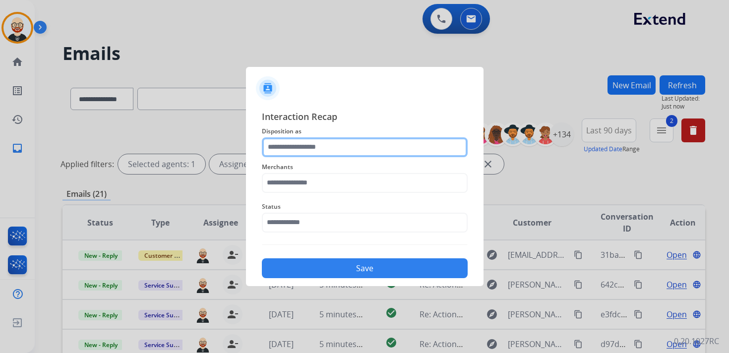
click at [315, 154] on input "text" at bounding box center [365, 147] width 206 height 20
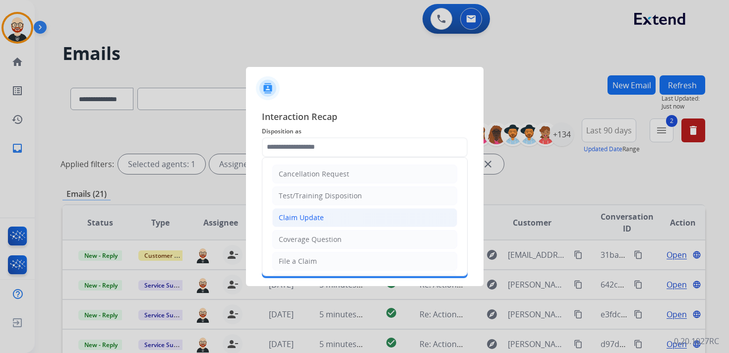
click at [307, 216] on div "Claim Update" at bounding box center [301, 218] width 45 height 10
type input "**********"
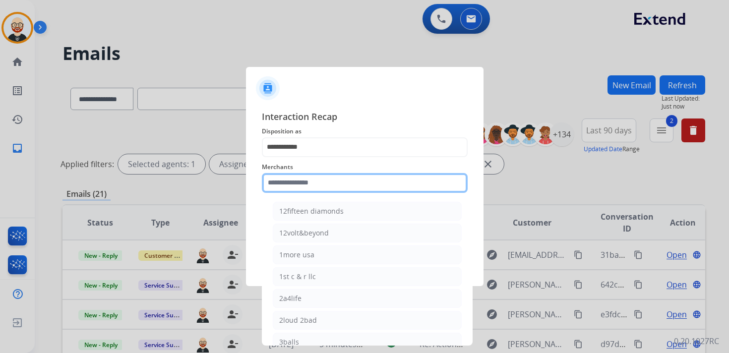
click at [293, 183] on input "text" at bounding box center [365, 183] width 206 height 20
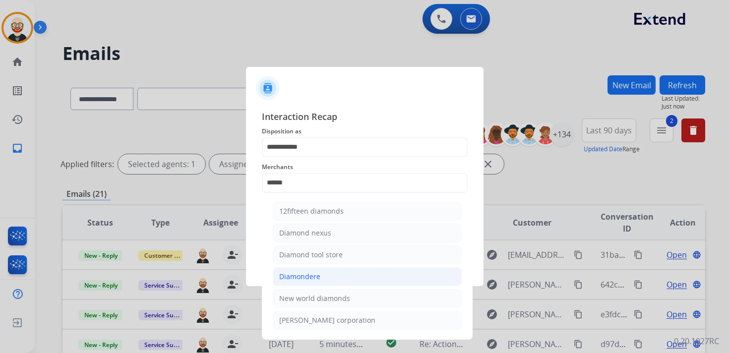
click at [295, 272] on div "Diamondere" at bounding box center [299, 277] width 41 height 10
type input "**********"
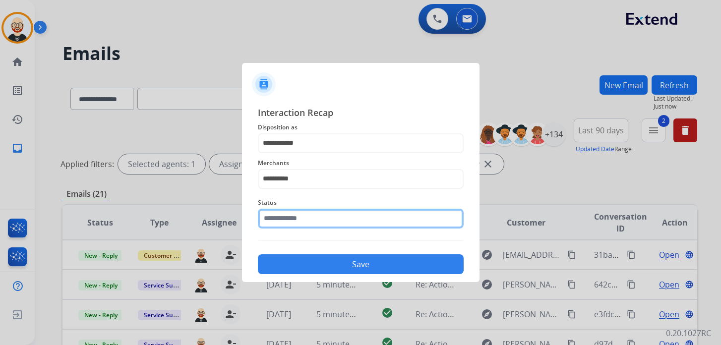
click at [306, 219] on input "text" at bounding box center [361, 219] width 206 height 20
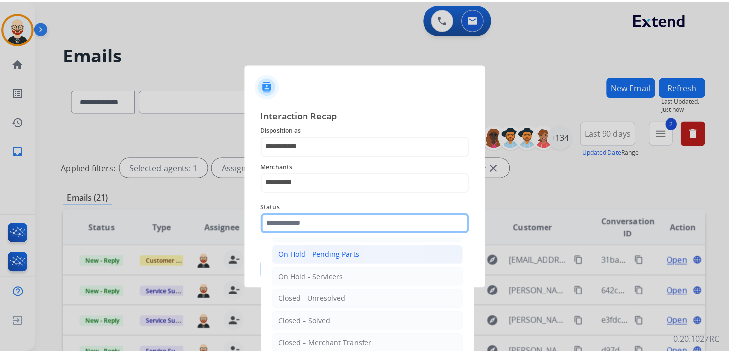
scroll to position [43, 0]
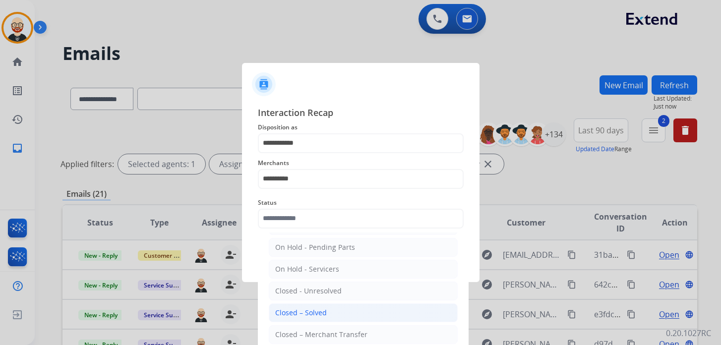
click at [315, 309] on div "Closed – Solved" at bounding box center [301, 313] width 52 height 10
type input "**********"
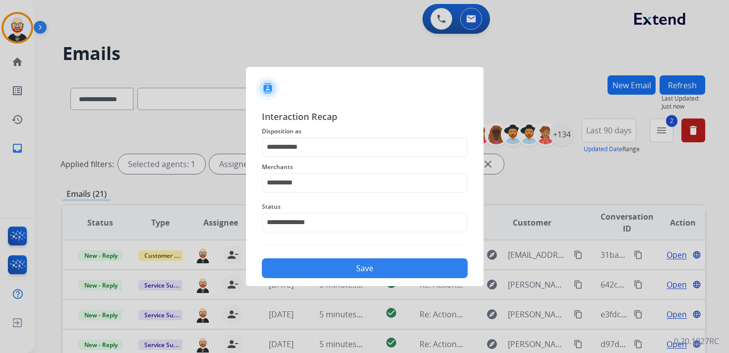
click at [326, 267] on button "Save" at bounding box center [365, 268] width 206 height 20
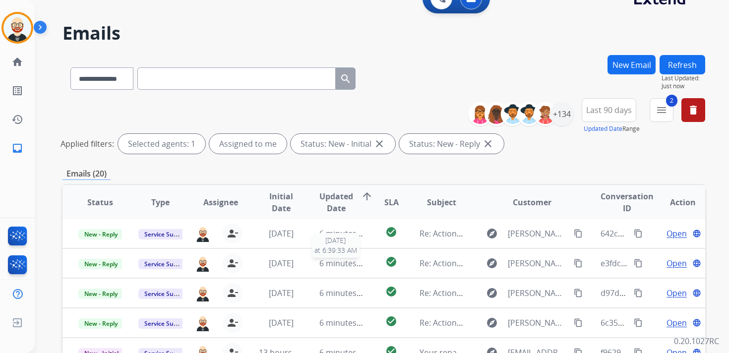
scroll to position [235, 0]
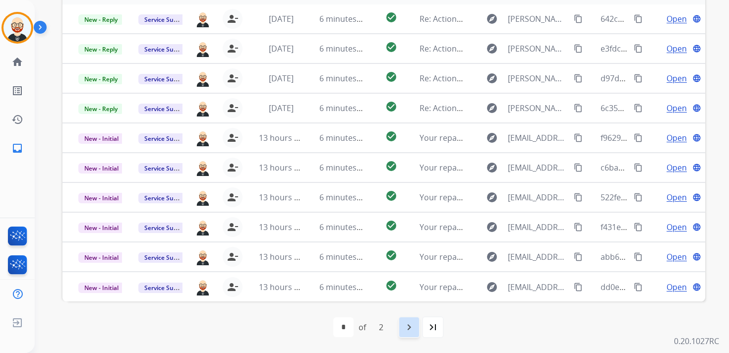
click at [406, 326] on mat-icon "navigate_next" at bounding box center [409, 327] width 12 height 12
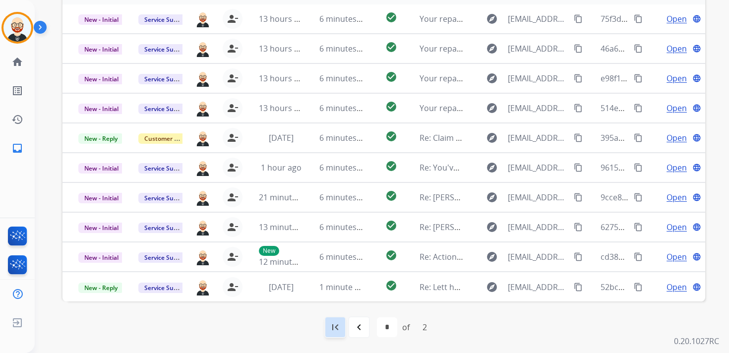
click at [336, 327] on mat-icon "first_page" at bounding box center [335, 327] width 12 height 12
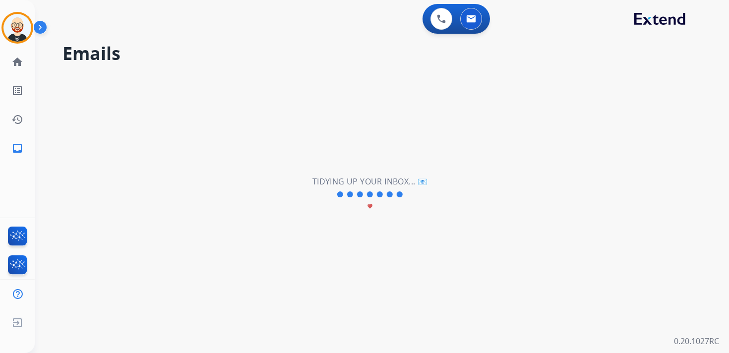
scroll to position [0, 0]
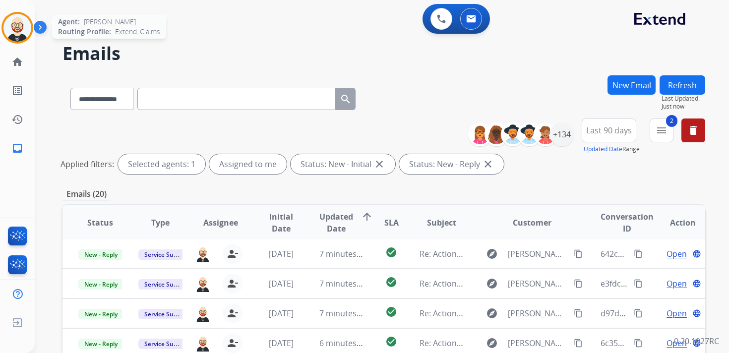
click at [14, 31] on img at bounding box center [17, 28] width 28 height 28
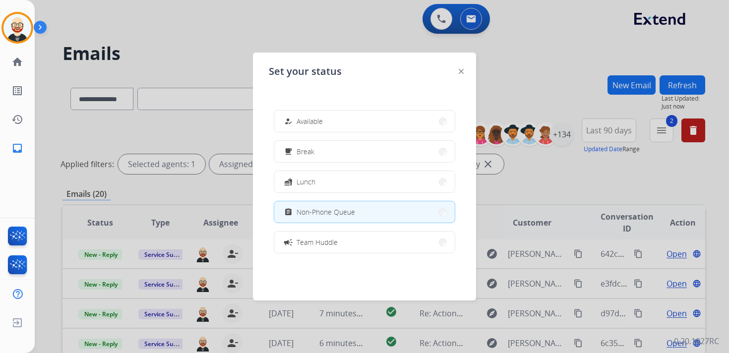
scroll to position [157, 0]
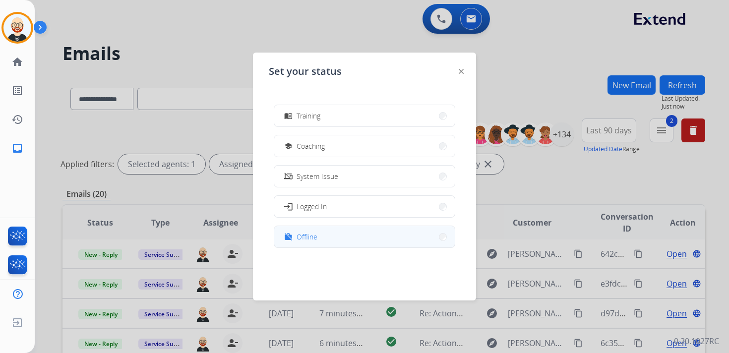
click at [317, 238] on button "work_off Offline" at bounding box center [364, 236] width 181 height 21
